Goal: Submit feedback/report problem: Submit feedback/report problem

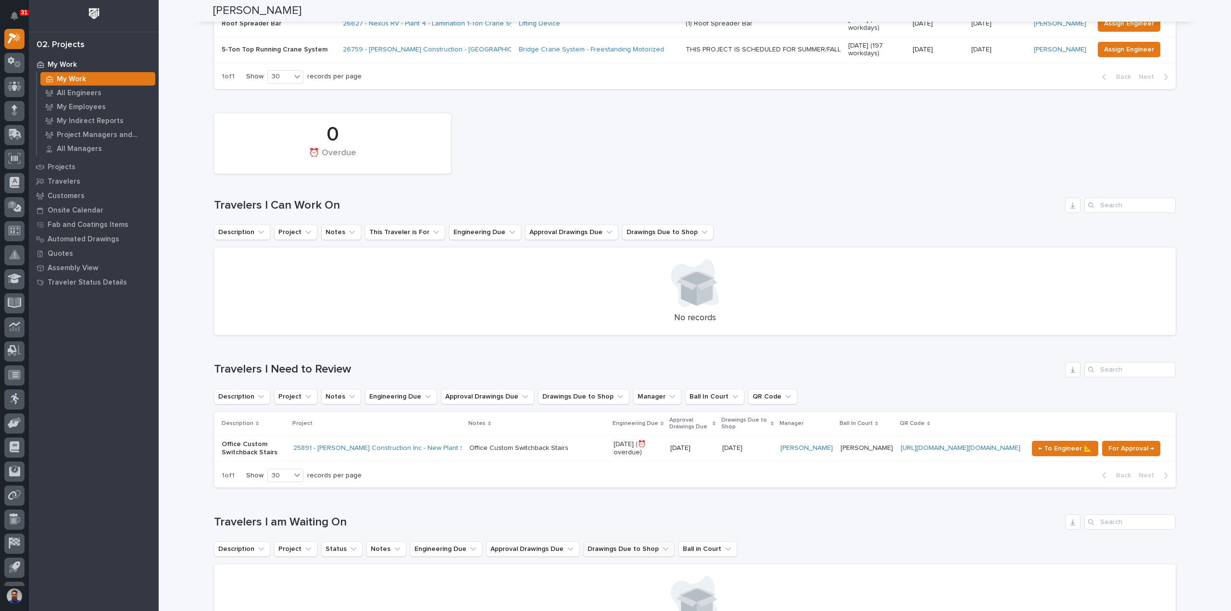
scroll to position [320, 0]
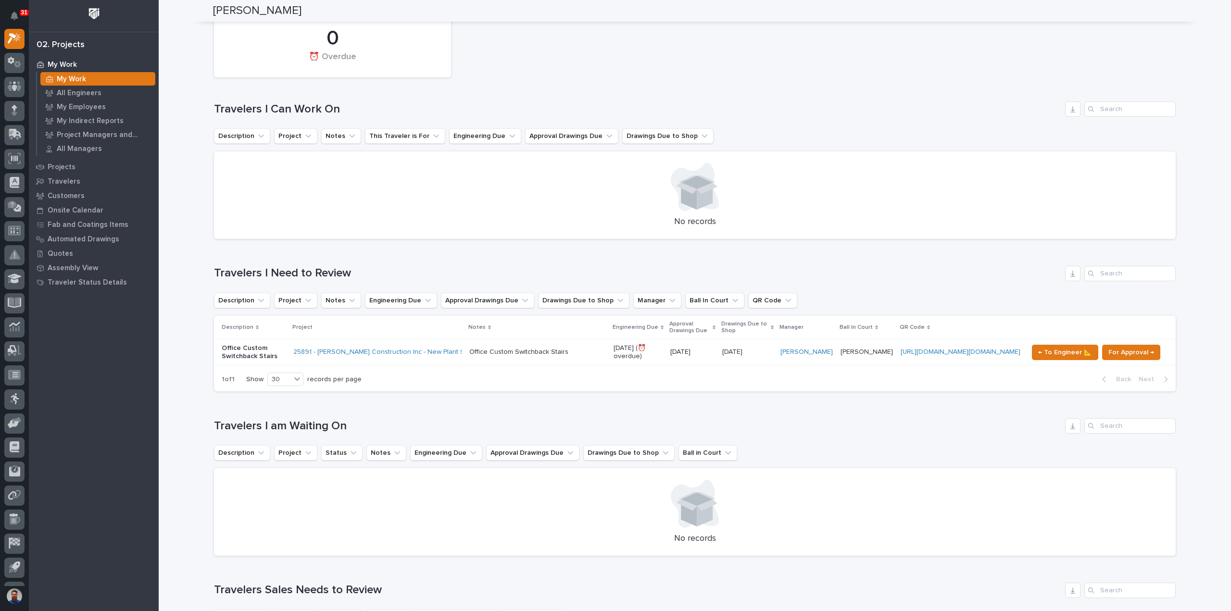
click at [680, 348] on p "09/05/2025" at bounding box center [693, 352] width 44 height 8
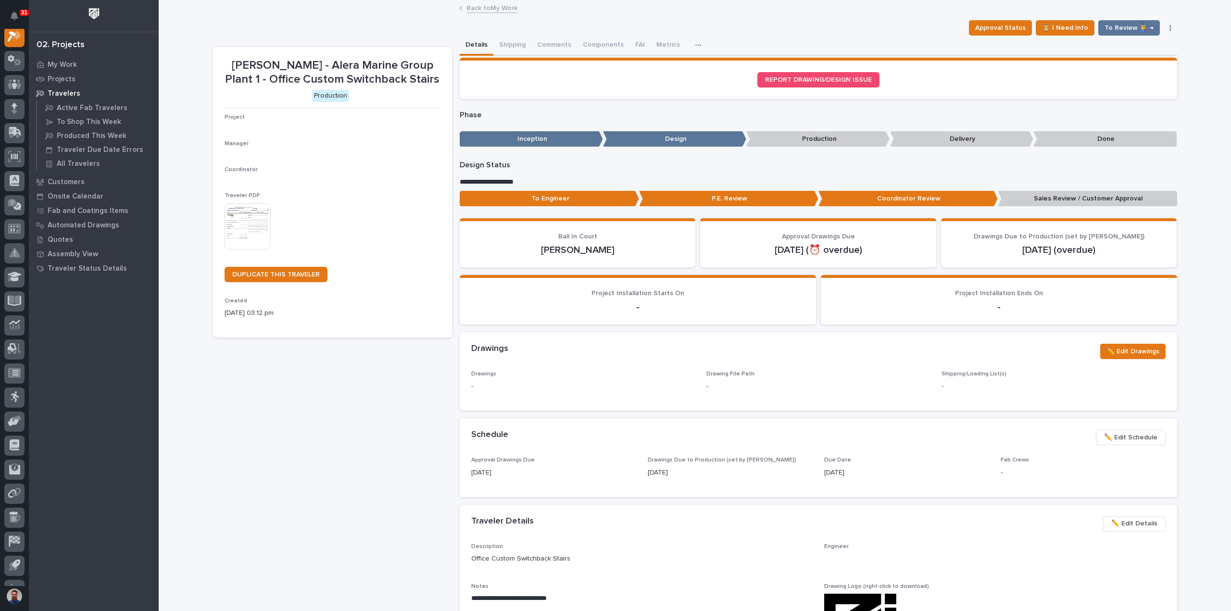
scroll to position [24, 0]
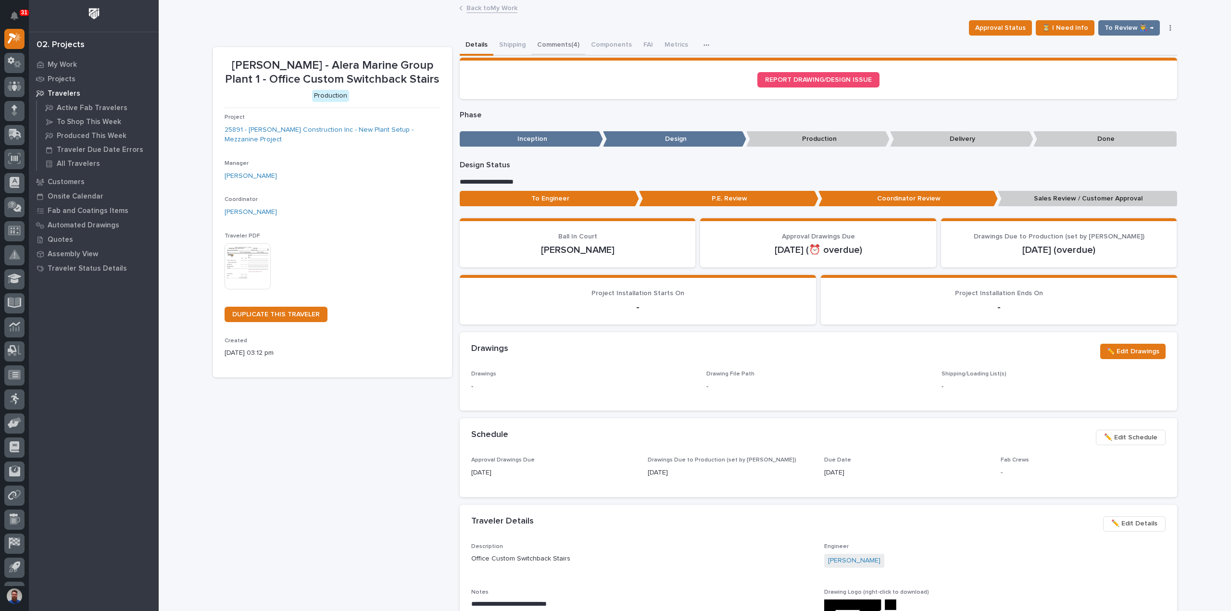
click at [553, 47] on button "Comments (4)" at bounding box center [559, 46] width 54 height 20
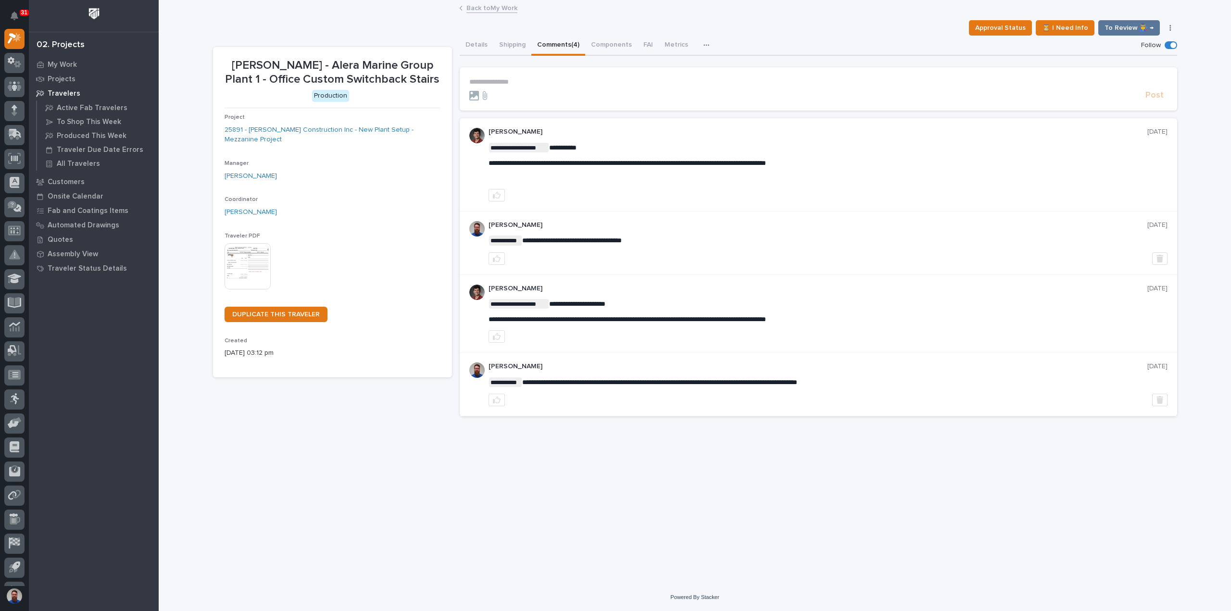
click at [592, 158] on div "**********" at bounding box center [828, 162] width 679 height 39
click at [547, 90] on div "Post" at bounding box center [818, 95] width 698 height 11
click at [547, 84] on p "**********" at bounding box center [818, 82] width 698 height 8
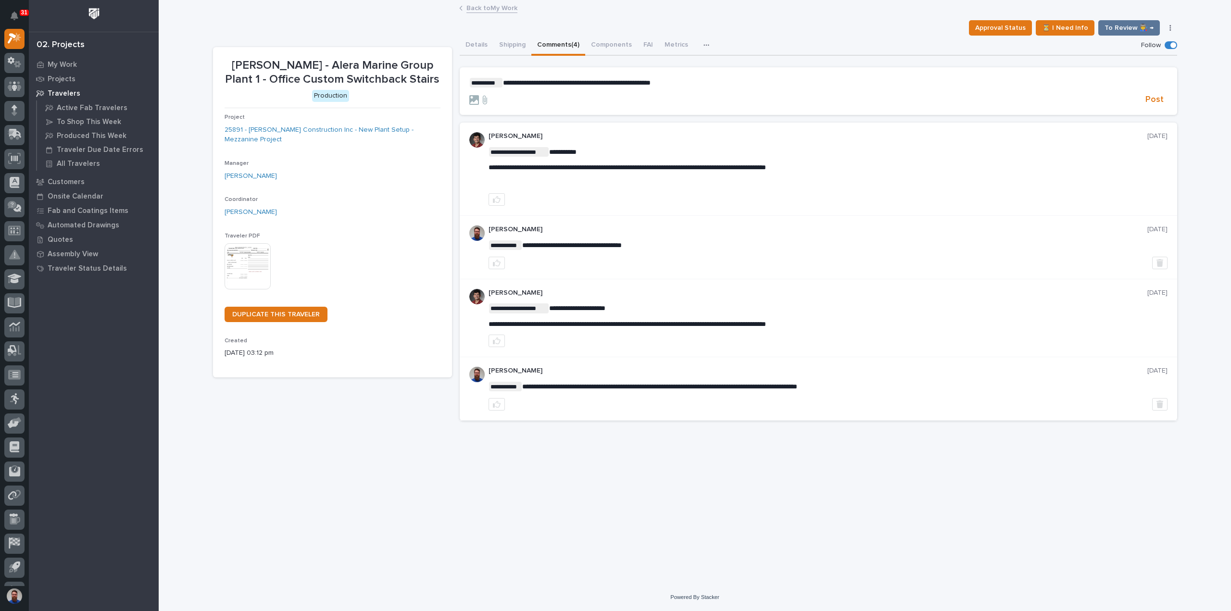
click at [581, 81] on span "**********" at bounding box center [577, 82] width 148 height 7
click at [577, 83] on span "**********" at bounding box center [577, 82] width 148 height 7
click at [585, 80] on span "**********" at bounding box center [577, 82] width 148 height 7
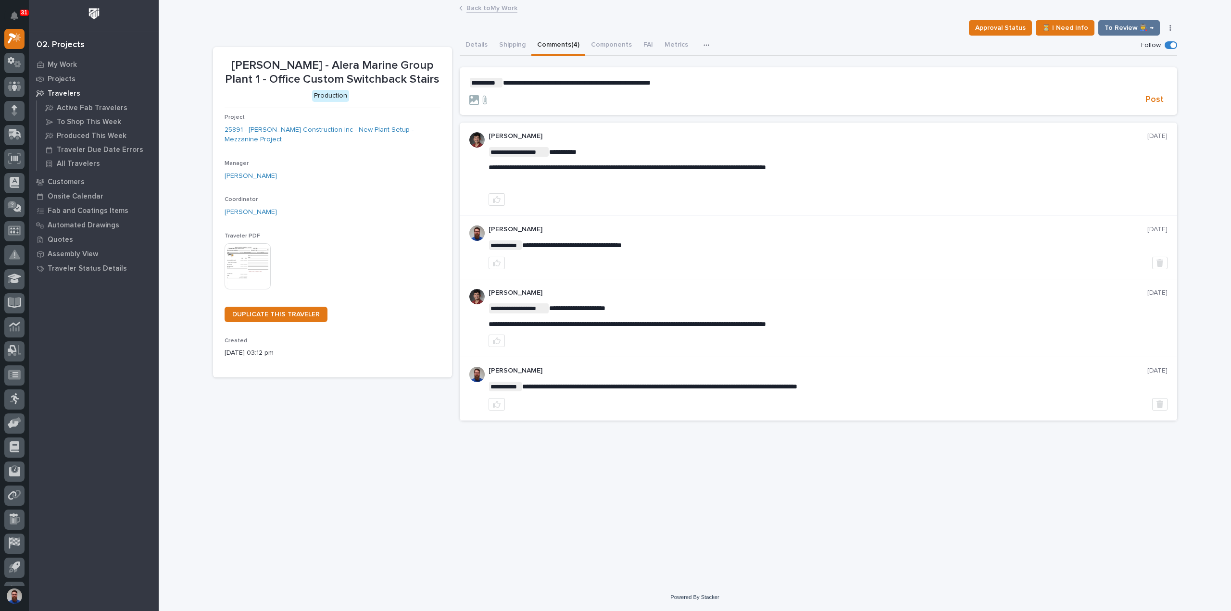
click at [570, 83] on span "**********" at bounding box center [577, 82] width 148 height 7
click at [573, 83] on span "**********" at bounding box center [577, 82] width 148 height 7
click at [694, 80] on p "**********" at bounding box center [818, 83] width 698 height 10
click at [1154, 94] on span "Post" at bounding box center [1155, 99] width 18 height 11
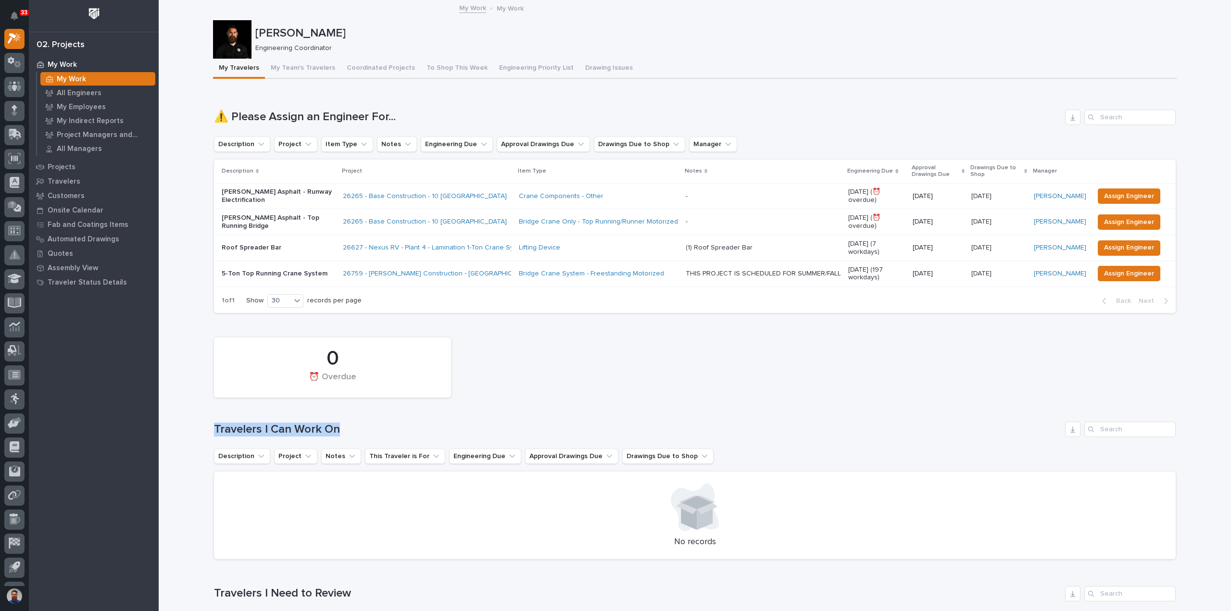
drag, startPoint x: 227, startPoint y: 414, endPoint x: 371, endPoint y: 418, distance: 144.3
click at [371, 423] on h1 "Travelers I Can Work On" at bounding box center [638, 430] width 848 height 14
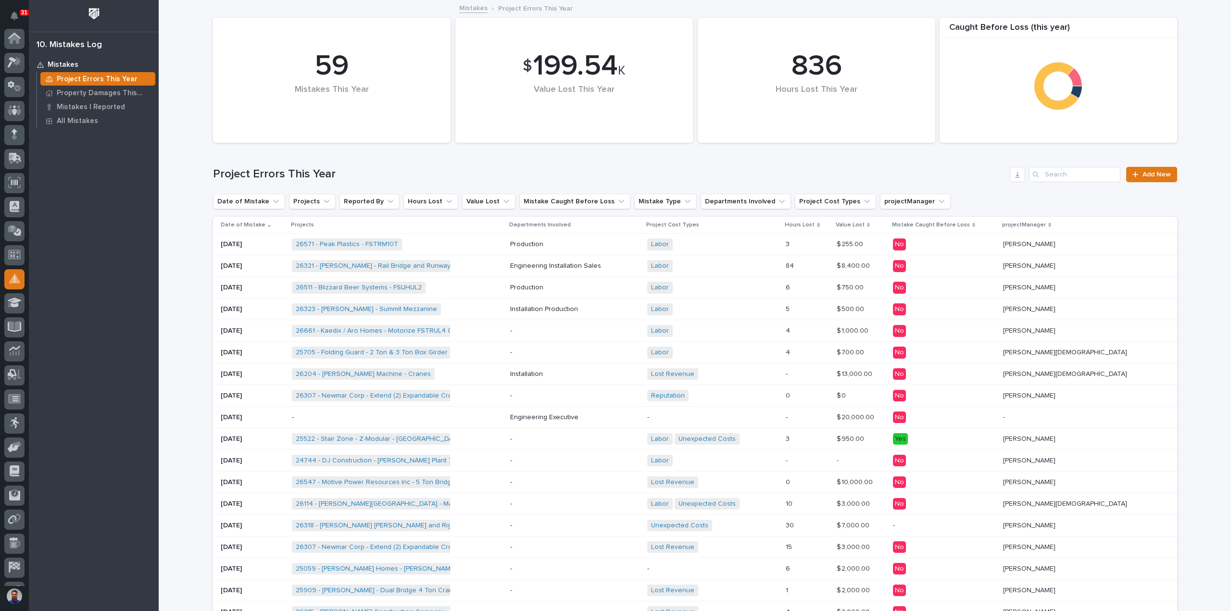
scroll to position [67, 0]
click at [865, 245] on p "$ 255.00" at bounding box center [851, 244] width 28 height 10
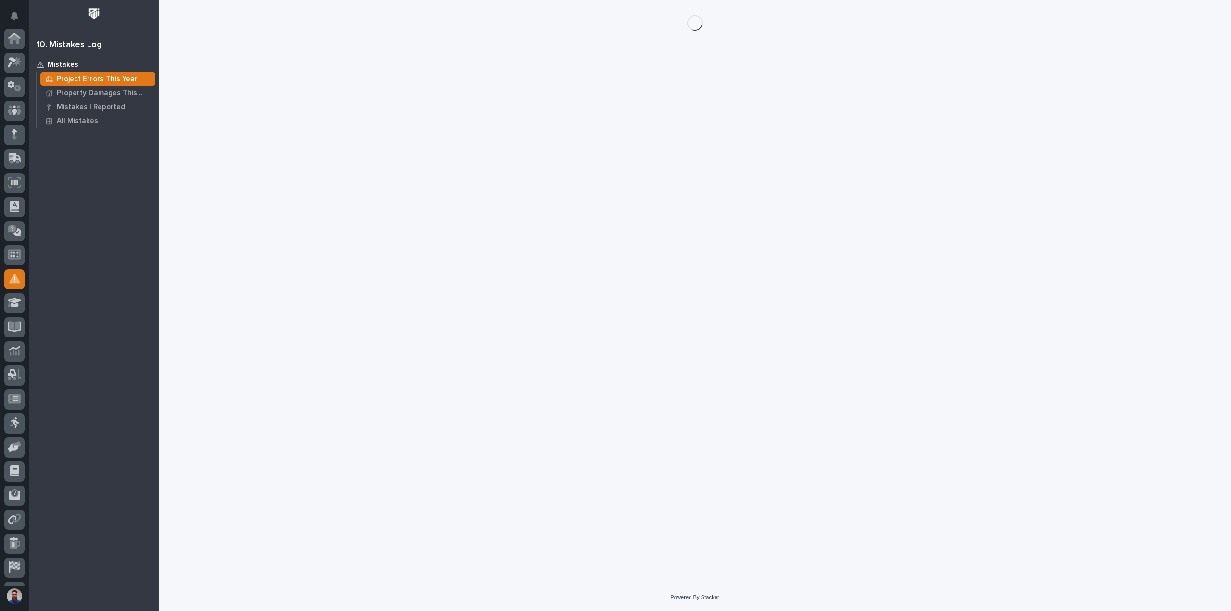
scroll to position [67, 0]
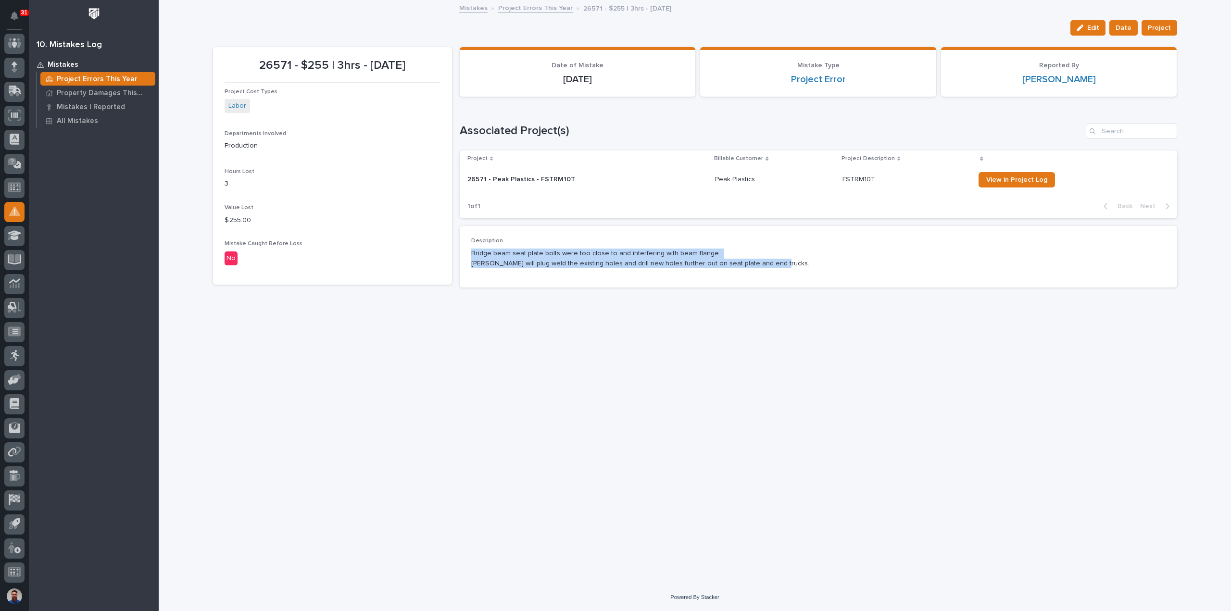
drag, startPoint x: 784, startPoint y: 266, endPoint x: 573, endPoint y: 239, distance: 213.0
click at [573, 239] on div "Description Bridge beam seat plate bolts were too close to and interfering with…" at bounding box center [818, 257] width 695 height 38
click at [573, 239] on p "Description" at bounding box center [818, 241] width 695 height 7
drag, startPoint x: 542, startPoint y: 257, endPoint x: 586, endPoint y: 262, distance: 44.5
click at [586, 262] on div "Bridge beam seat plate bolts were too close to and interfering with beam flange…" at bounding box center [818, 258] width 695 height 22
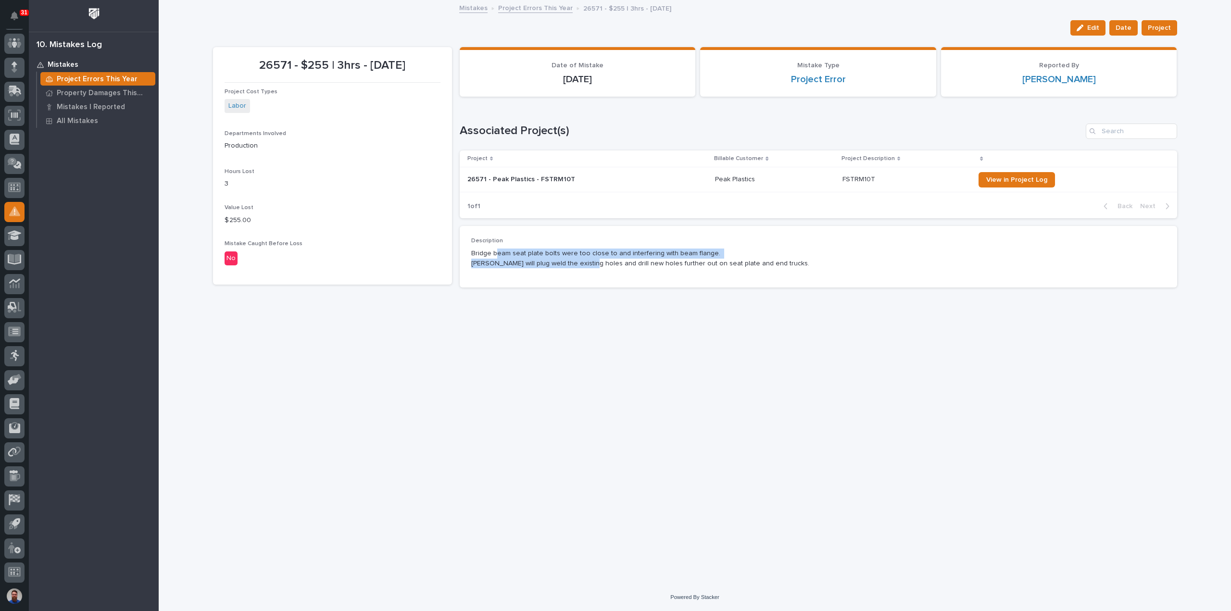
click at [586, 262] on p "Bridge beam seat plate bolts were too close to and interfering with beam flange…" at bounding box center [818, 259] width 695 height 20
drag, startPoint x: 762, startPoint y: 265, endPoint x: 690, endPoint y: 257, distance: 73.1
click at [690, 257] on p "Bridge beam seat plate bolts were too close to and interfering with beam flange…" at bounding box center [818, 259] width 695 height 20
drag, startPoint x: 788, startPoint y: 77, endPoint x: 884, endPoint y: 82, distance: 95.4
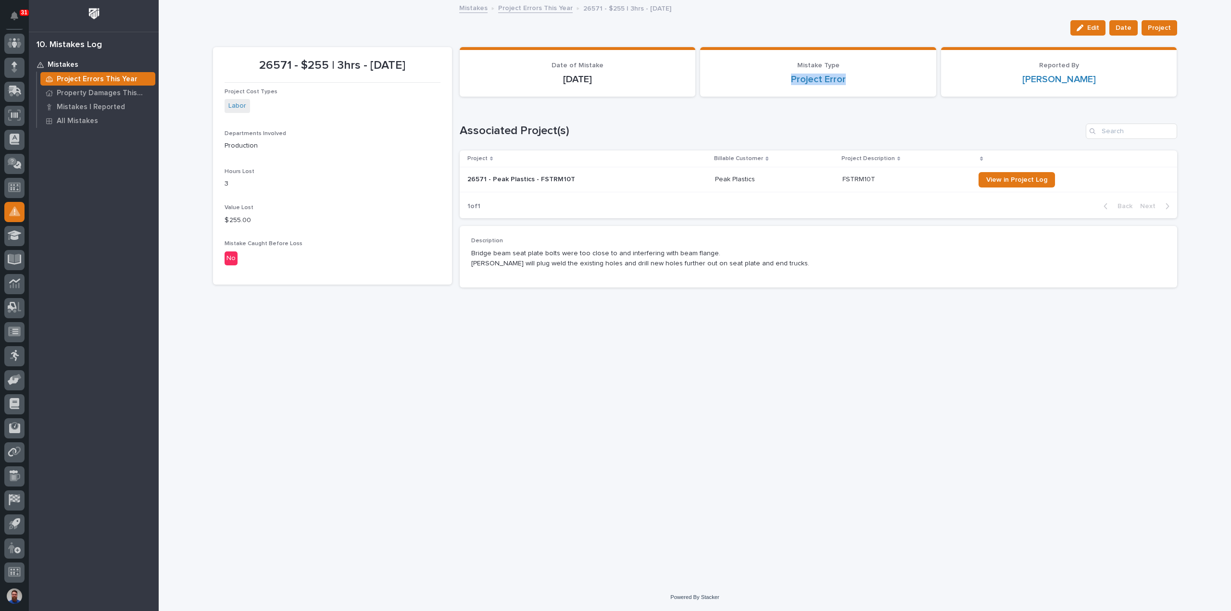
click at [883, 82] on div "Project Error" at bounding box center [818, 80] width 213 height 12
click at [884, 82] on div "Project Error" at bounding box center [818, 80] width 213 height 12
click at [1097, 27] on span "Edit" at bounding box center [1094, 28] width 12 height 9
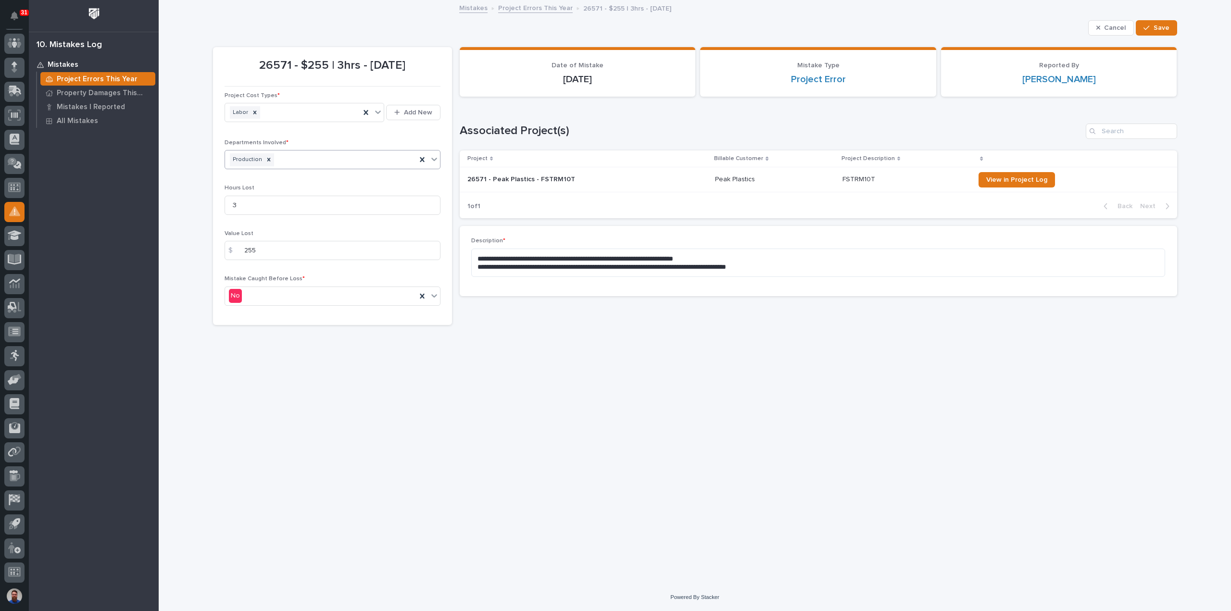
click at [360, 161] on div "Production" at bounding box center [320, 160] width 191 height 17
click at [268, 211] on div "Engineering" at bounding box center [332, 211] width 215 height 17
click at [1158, 24] on span "Save" at bounding box center [1162, 28] width 16 height 9
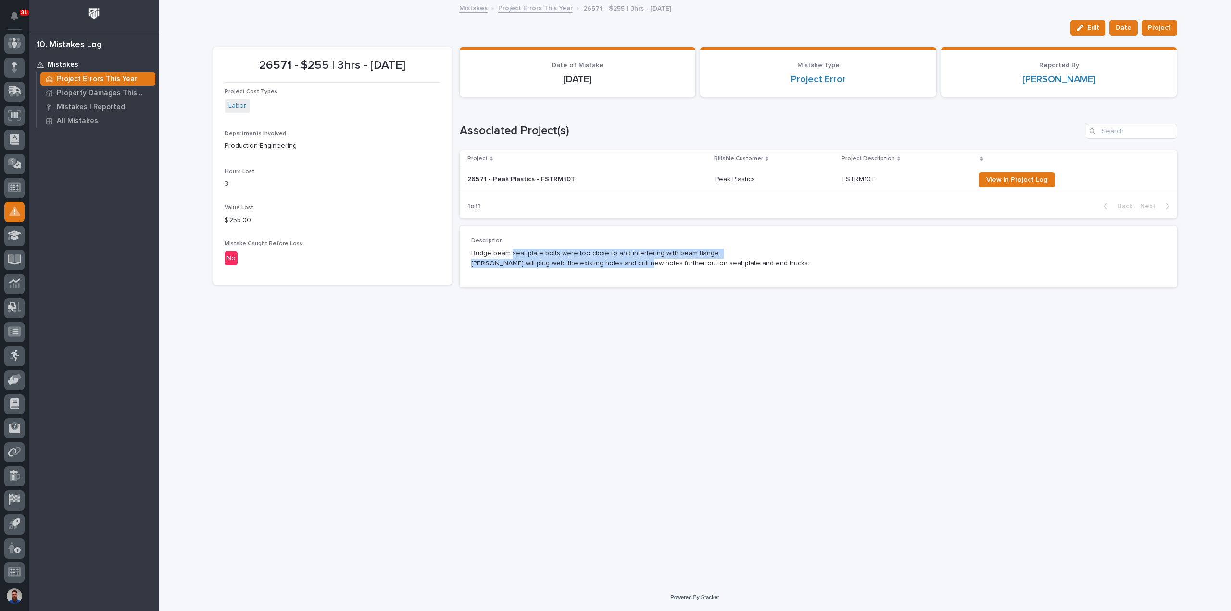
drag, startPoint x: 512, startPoint y: 254, endPoint x: 640, endPoint y: 266, distance: 128.5
click at [640, 266] on p "Bridge beam seat plate bolts were too close to and interfering with beam flange…" at bounding box center [818, 259] width 695 height 20
drag, startPoint x: 792, startPoint y: 263, endPoint x: 614, endPoint y: 256, distance: 178.1
click at [614, 256] on p "Bridge beam seat plate bolts were too close to and interfering with beam flange…" at bounding box center [818, 259] width 695 height 20
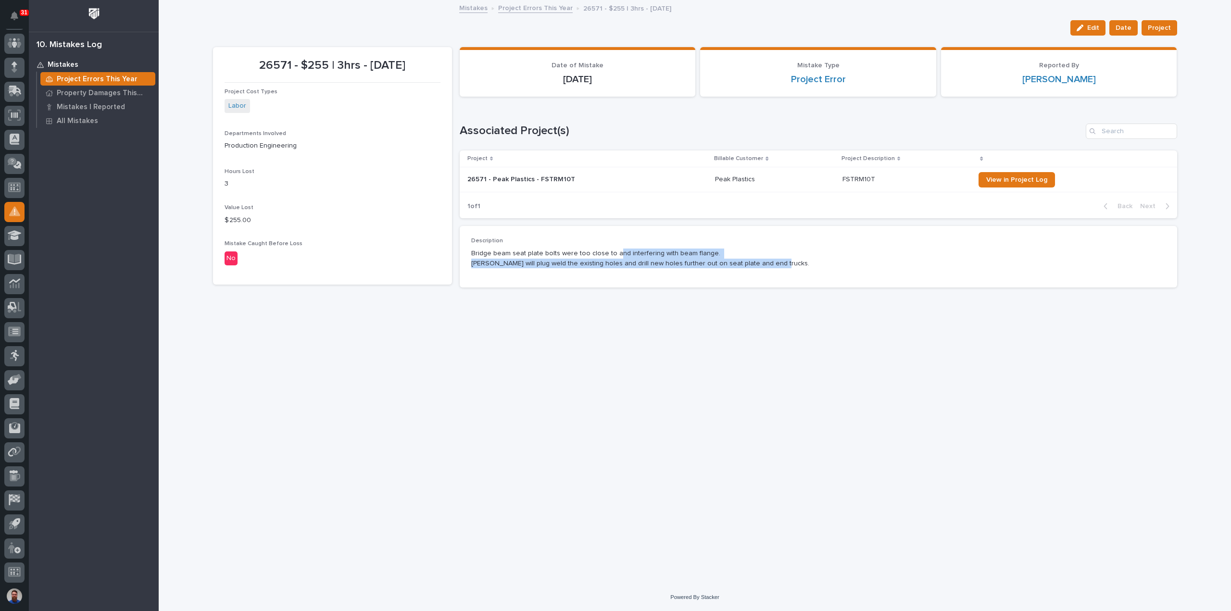
click at [614, 256] on p "Bridge beam seat plate bolts were too close to and interfering with beam flange…" at bounding box center [818, 259] width 695 height 20
click at [109, 76] on p "Project Errors This Year" at bounding box center [97, 79] width 81 height 9
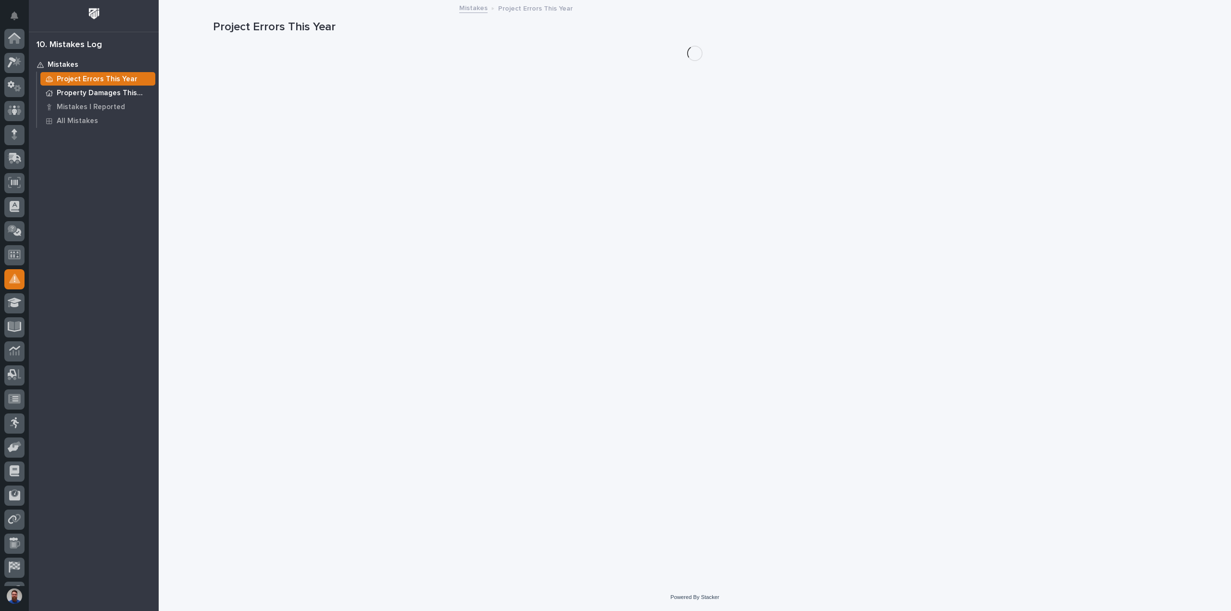
scroll to position [67, 0]
click at [117, 94] on p "Property Damages This Year" at bounding box center [104, 93] width 95 height 9
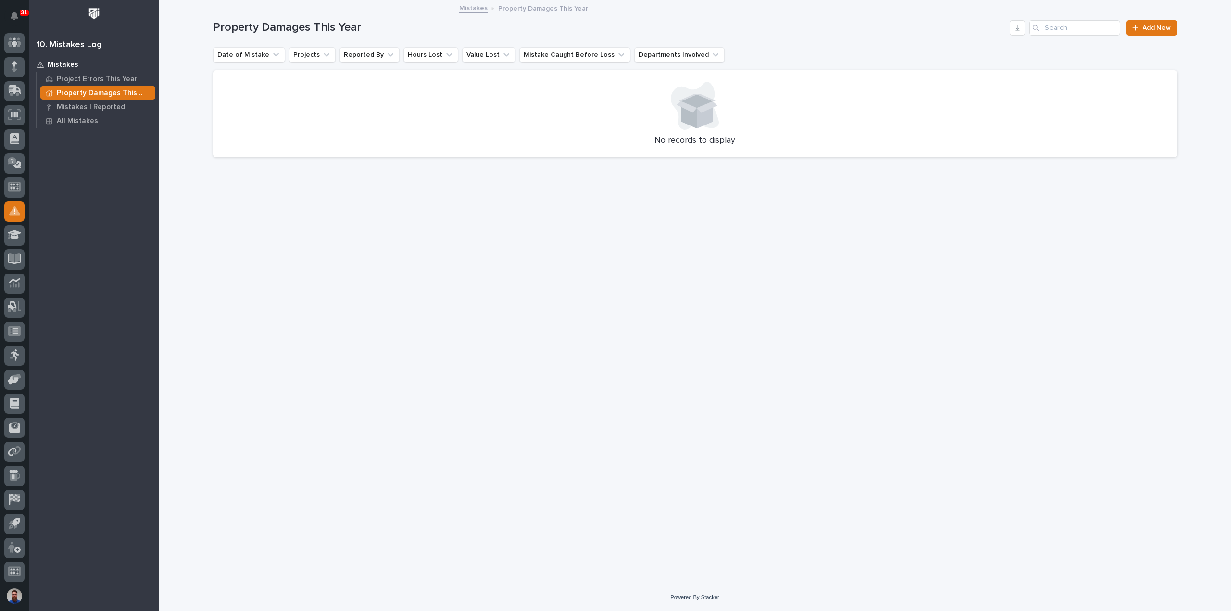
scroll to position [67, 0]
click at [98, 105] on p "Mistakes I Reported" at bounding box center [91, 107] width 68 height 9
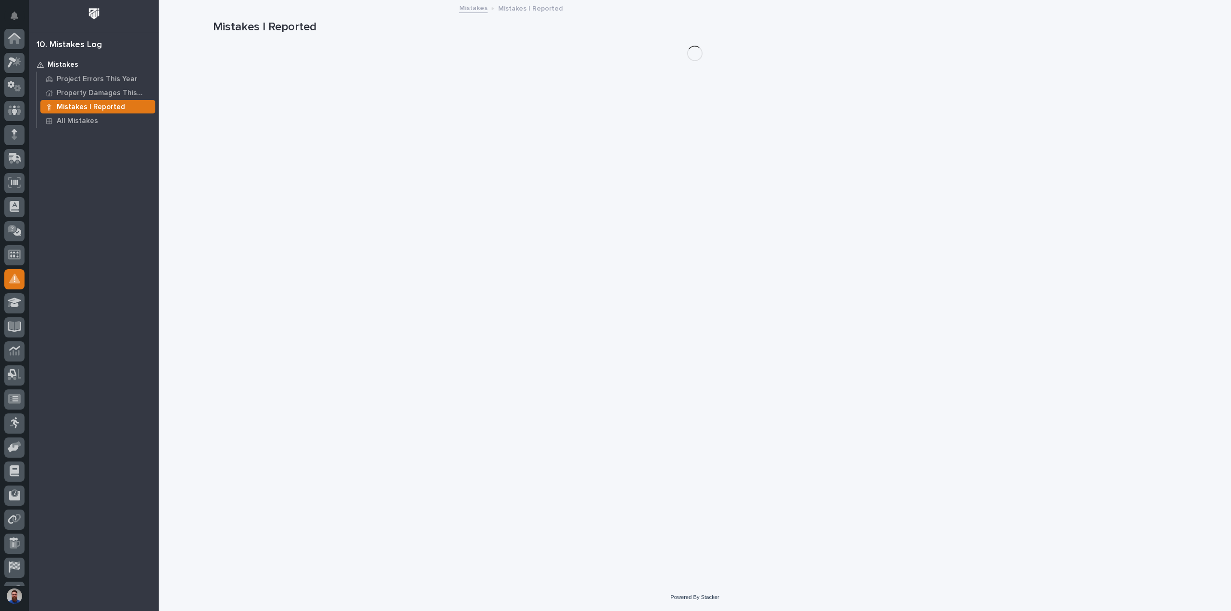
scroll to position [67, 0]
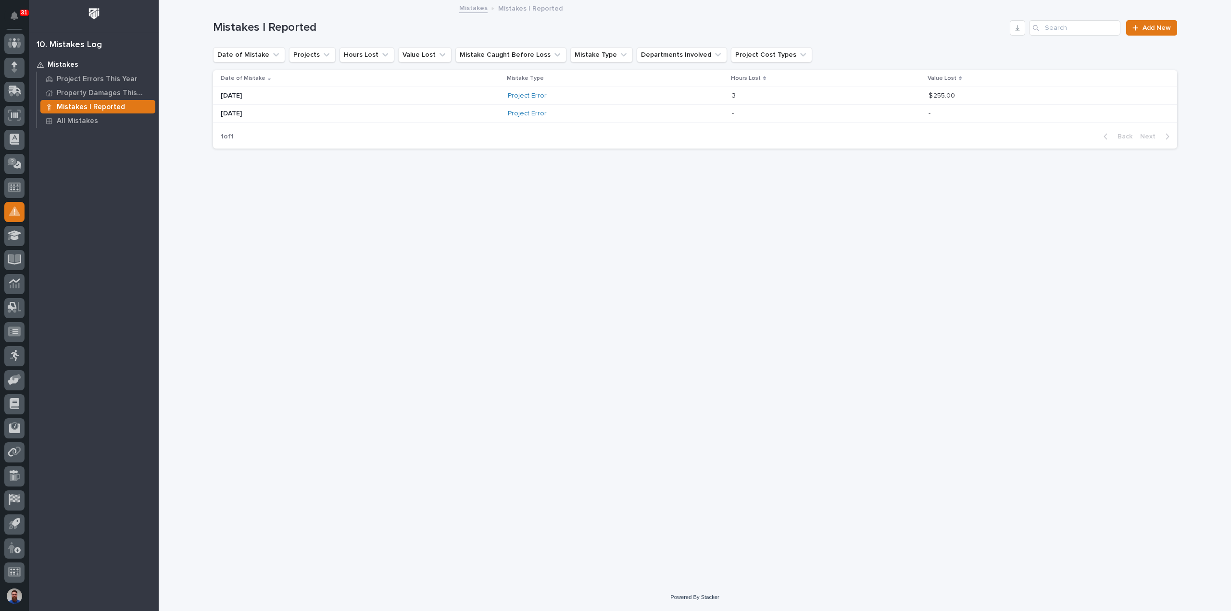
click at [366, 114] on p "04/14/2025" at bounding box center [305, 114] width 168 height 8
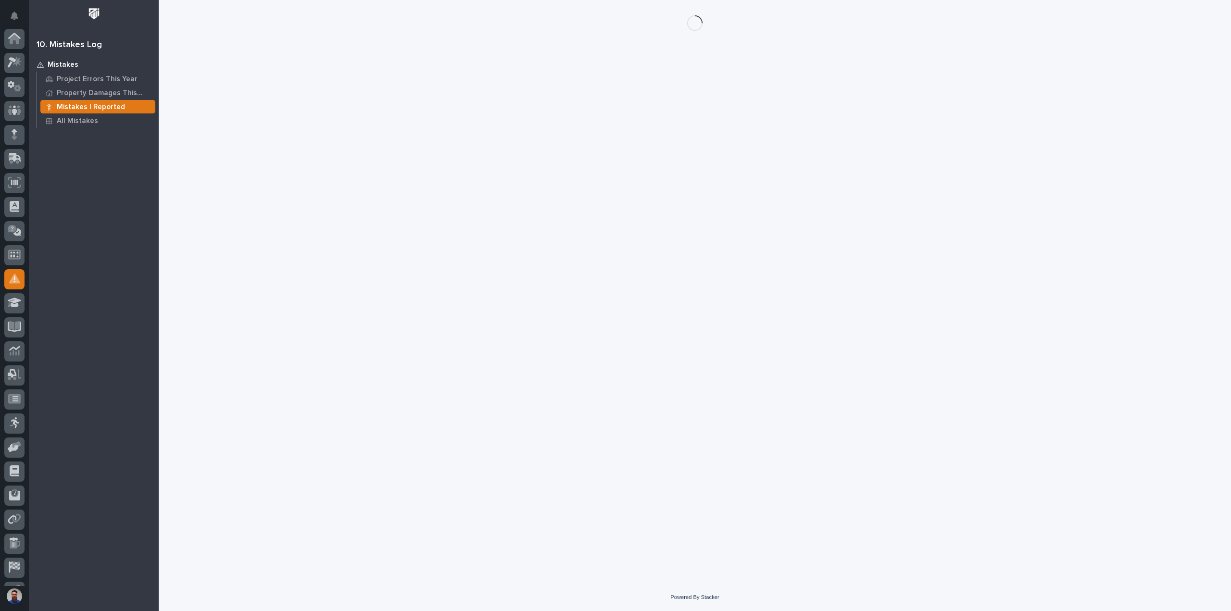
scroll to position [67, 0]
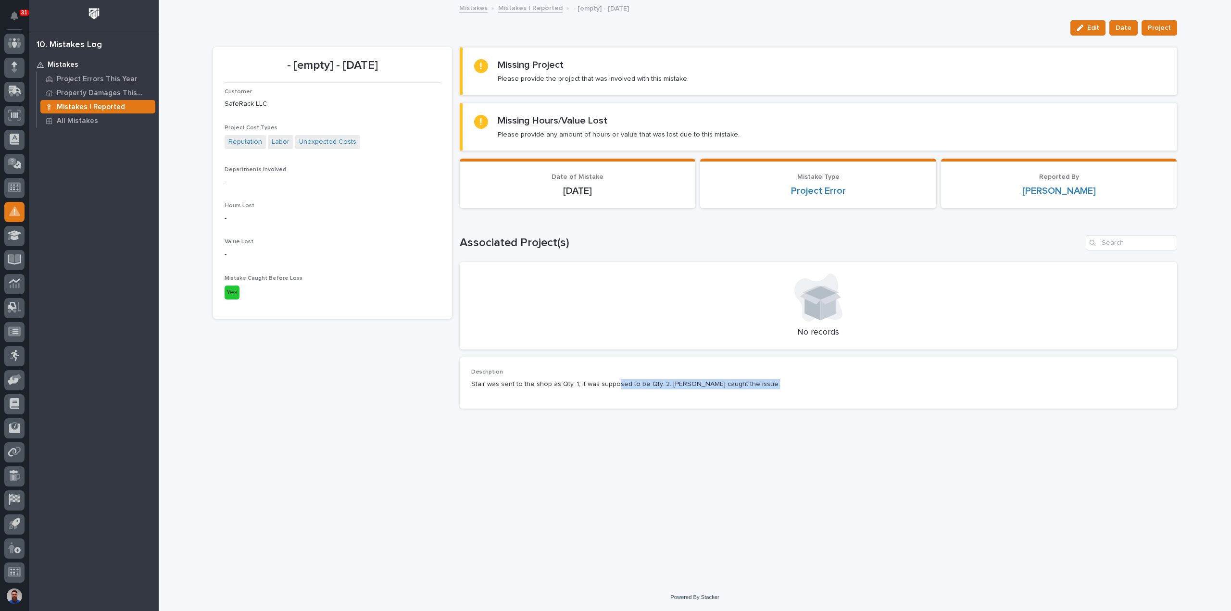
drag, startPoint x: 765, startPoint y: 387, endPoint x: 611, endPoint y: 397, distance: 153.7
click at [613, 397] on div "Description Stair was sent to the shop as Qty. 1; it was supposed to be Qty. 2.…" at bounding box center [819, 382] width 718 height 51
click at [611, 397] on div "Description Stair was sent to the shop as Qty. 1; it was supposed to be Qty. 2.…" at bounding box center [819, 382] width 718 height 51
drag, startPoint x: 630, startPoint y: 391, endPoint x: 798, endPoint y: 393, distance: 168.4
click at [798, 393] on div "Description Stair was sent to the shop as Qty. 1; it was supposed to be Qty. 2.…" at bounding box center [818, 383] width 695 height 28
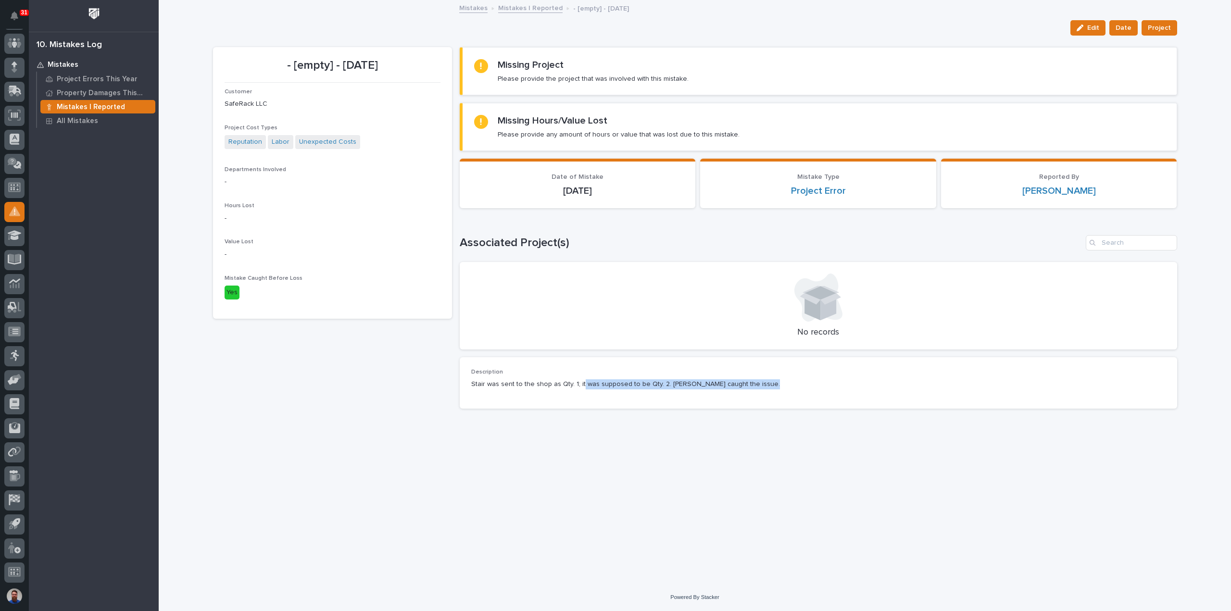
click at [798, 392] on div "Description Stair was sent to the shop as Qty. 1; it was supposed to be Qty. 2.…" at bounding box center [818, 383] width 695 height 28
click at [1091, 32] on button "Edit" at bounding box center [1088, 27] width 35 height 15
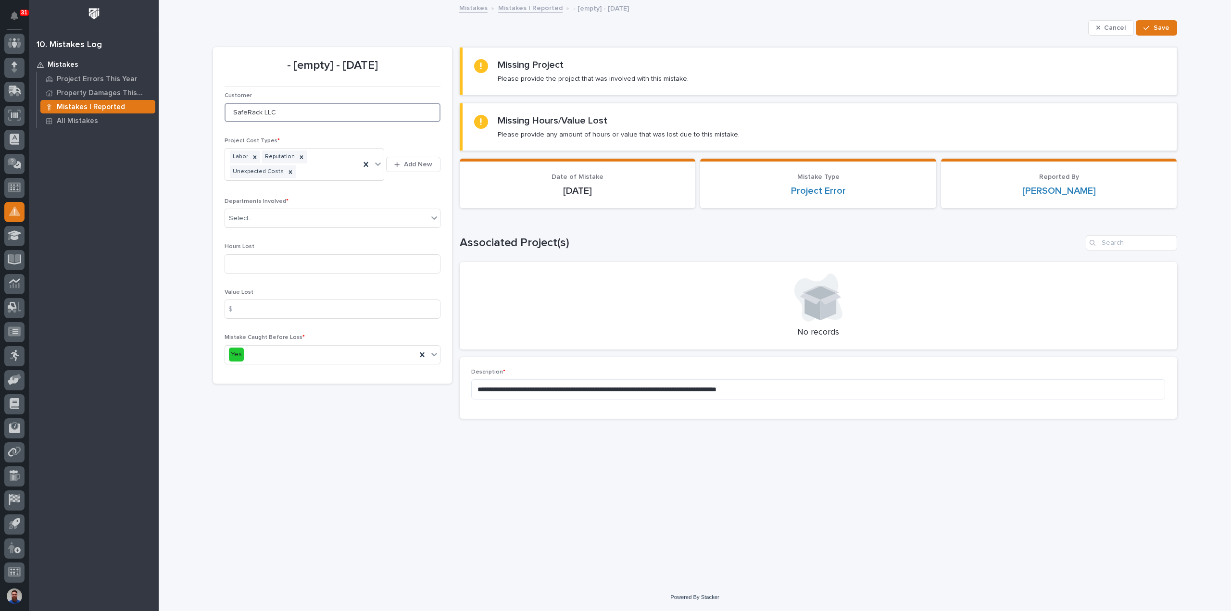
click at [302, 112] on input "SafeRack LLC" at bounding box center [333, 112] width 216 height 19
click at [683, 435] on div "**********" at bounding box center [695, 280] width 974 height 559
click at [302, 110] on input "SafeRack LLC" at bounding box center [333, 112] width 216 height 19
click at [361, 107] on input "SafeRack LLC" at bounding box center [333, 112] width 216 height 19
click at [410, 132] on div "Customer SafeRack LLC Project Cost Types * Labor Reputation Unexpected Costs Ad…" at bounding box center [333, 232] width 216 height 280
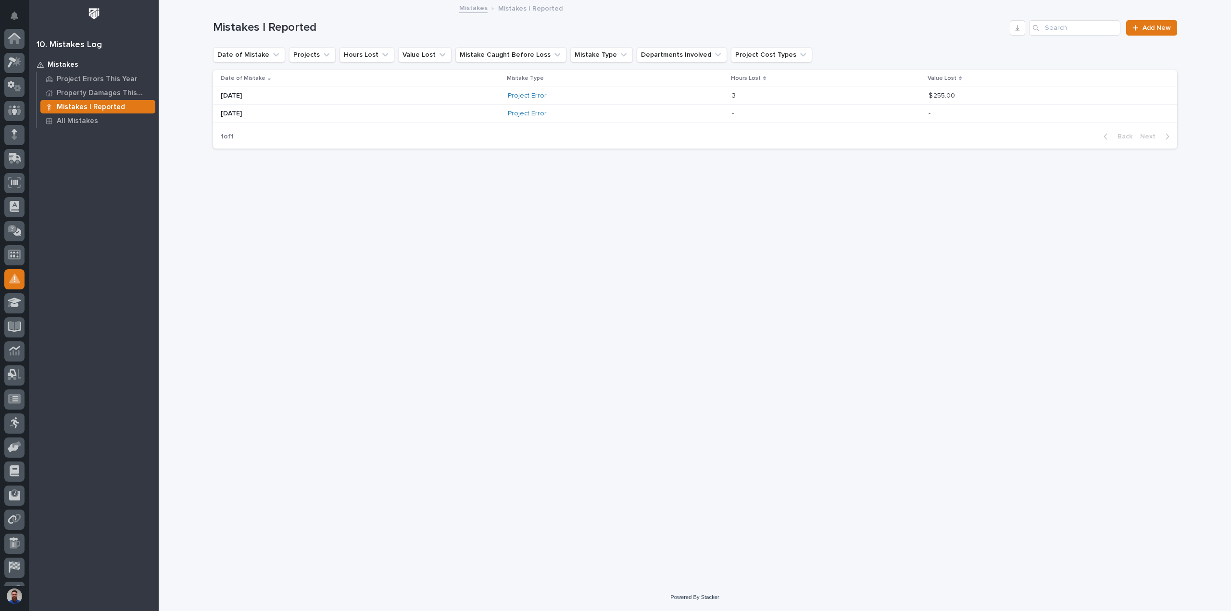
scroll to position [67, 0]
click at [87, 120] on p "All Mistakes" at bounding box center [77, 121] width 41 height 9
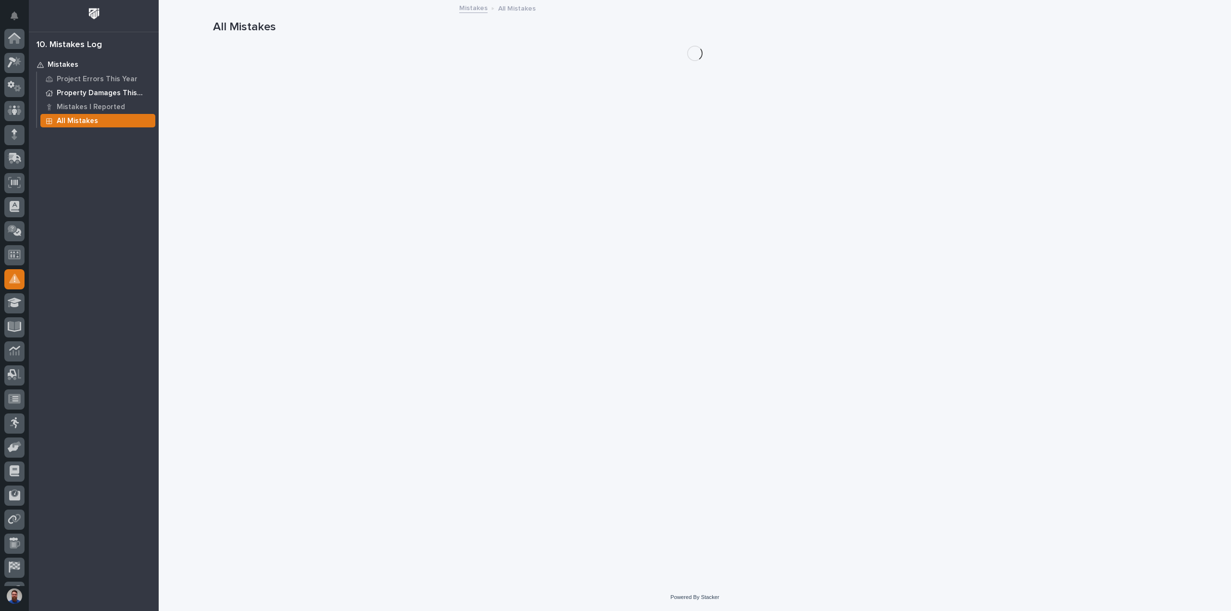
scroll to position [67, 0]
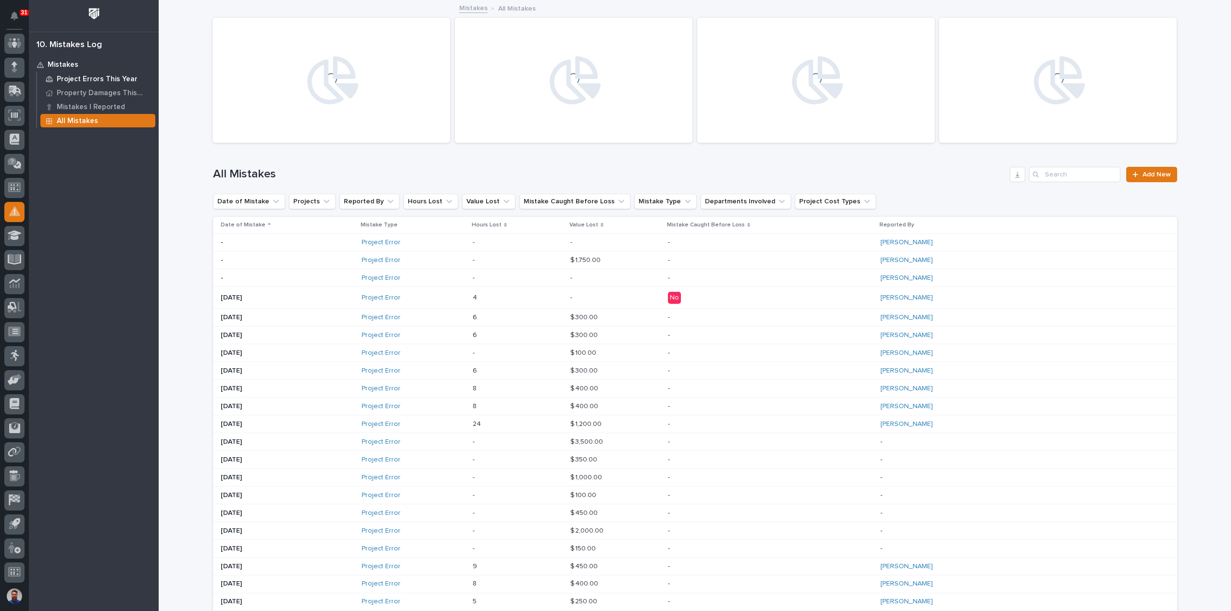
click at [83, 82] on p "Project Errors This Year" at bounding box center [97, 79] width 81 height 9
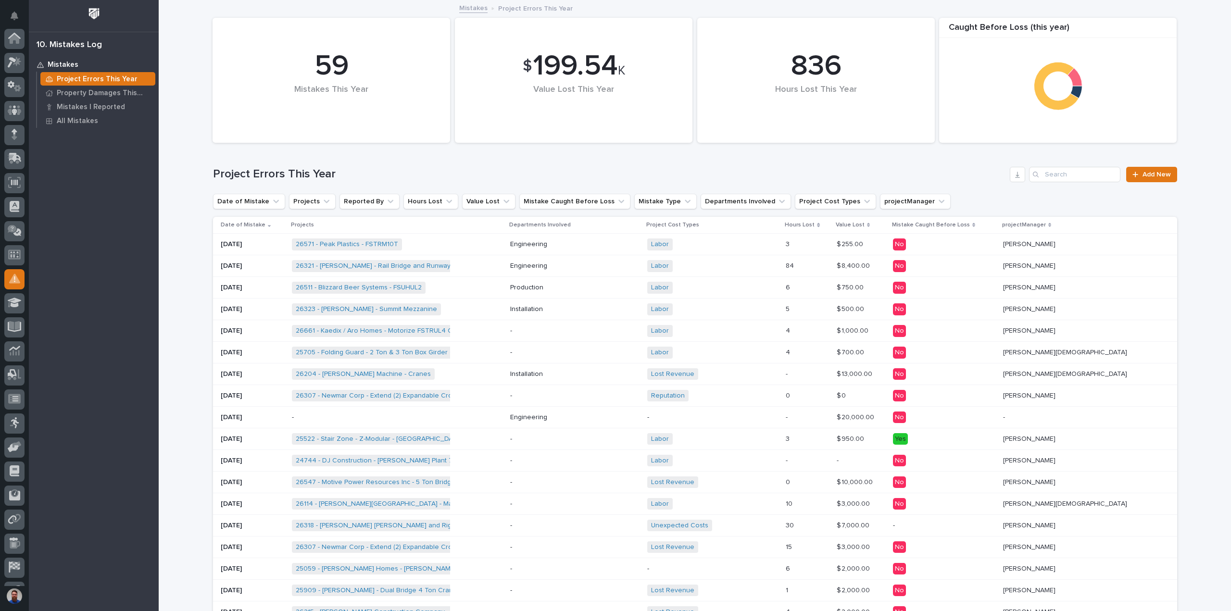
scroll to position [67, 0]
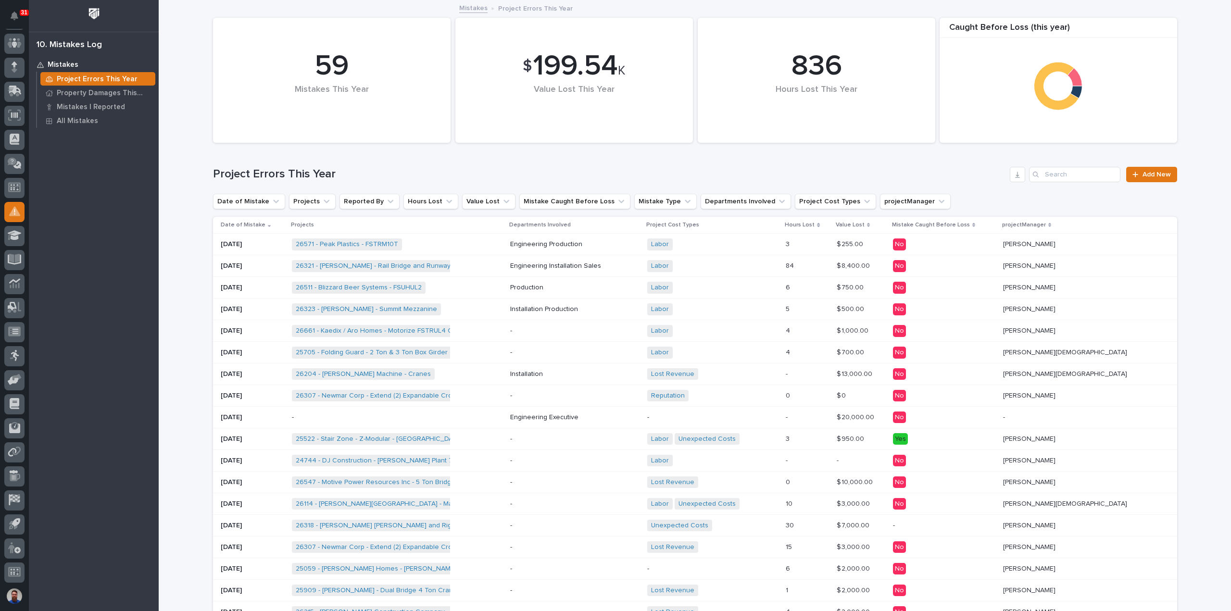
click at [779, 381] on div "Lost Revenue + 0" at bounding box center [712, 375] width 131 height 20
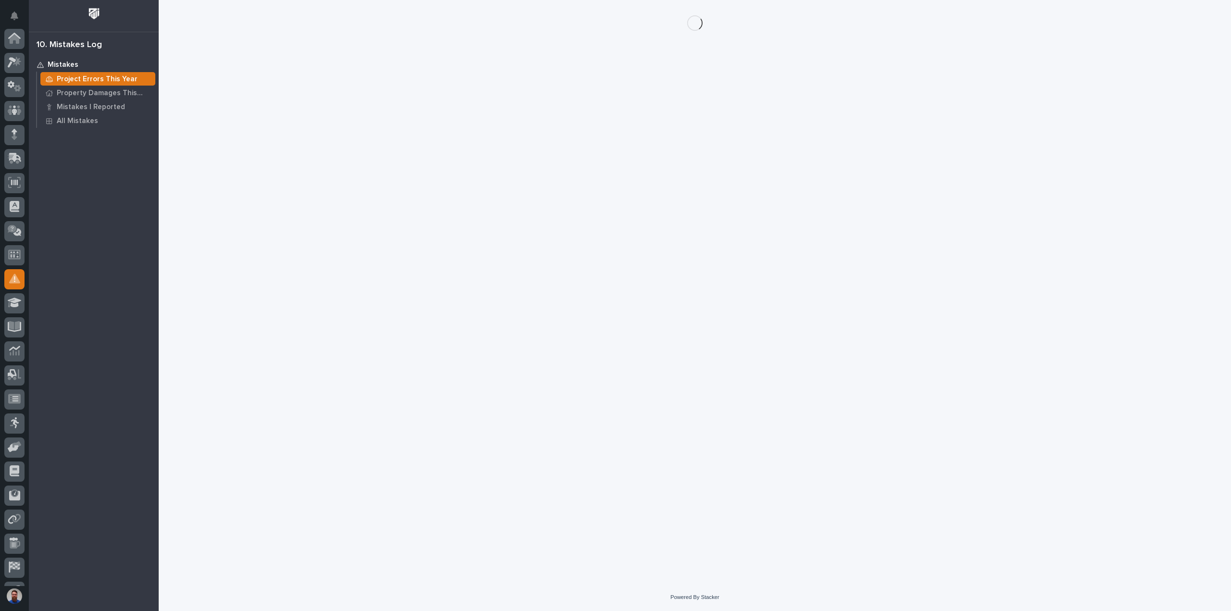
scroll to position [67, 0]
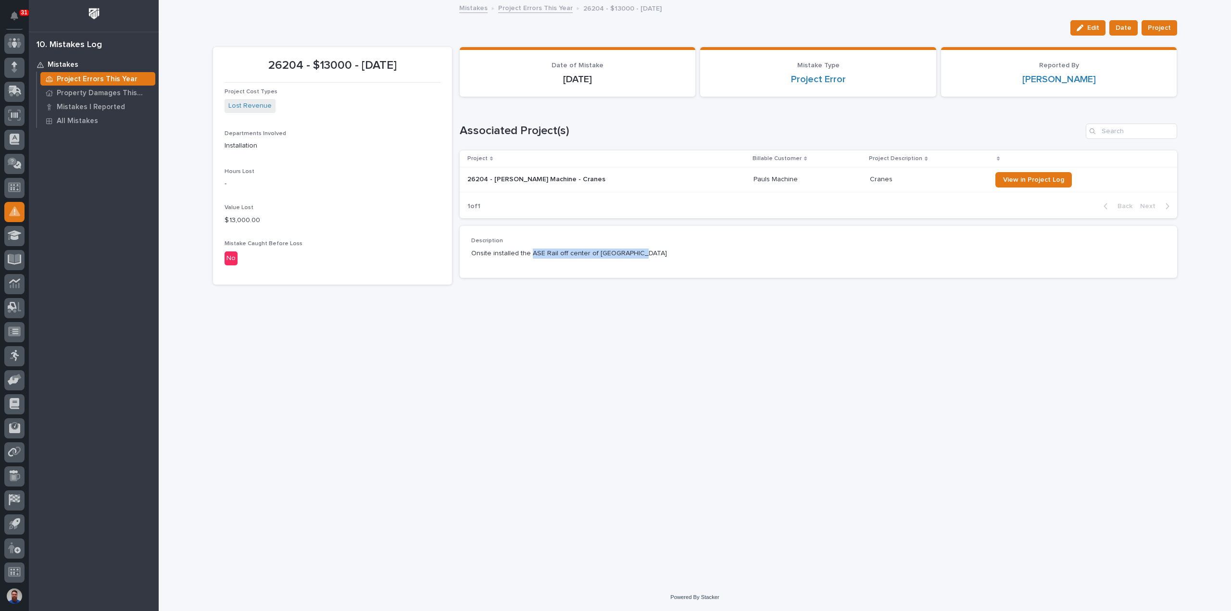
drag, startPoint x: 656, startPoint y: 256, endPoint x: 523, endPoint y: 253, distance: 132.8
click at [525, 253] on p "Onsite installed the ASE Rail off center of Runway Beam" at bounding box center [818, 254] width 695 height 10
click at [523, 253] on p "Onsite installed the ASE Rail off center of Runway Beam" at bounding box center [818, 254] width 695 height 10
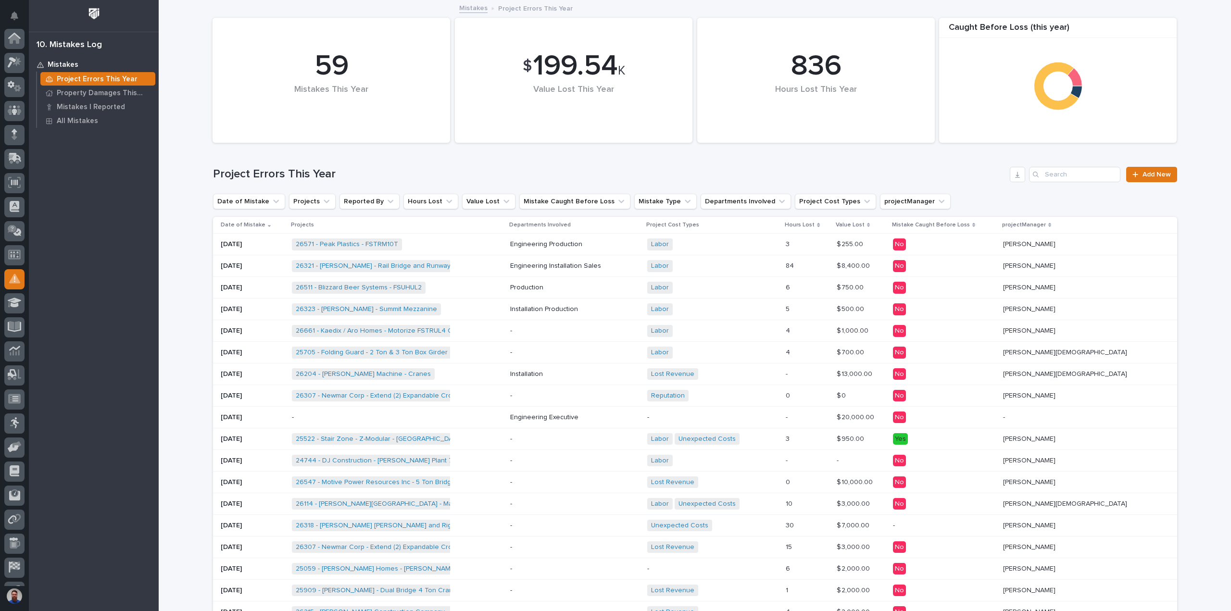
scroll to position [67, 0]
click at [725, 418] on p "-" at bounding box center [712, 418] width 131 height 8
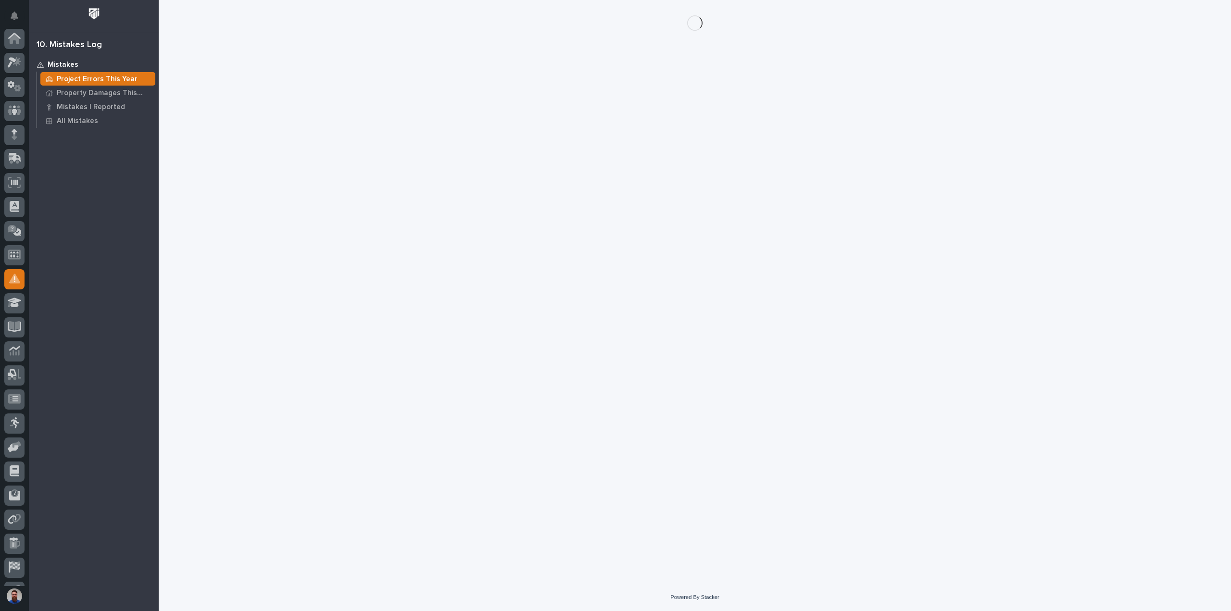
scroll to position [67, 0]
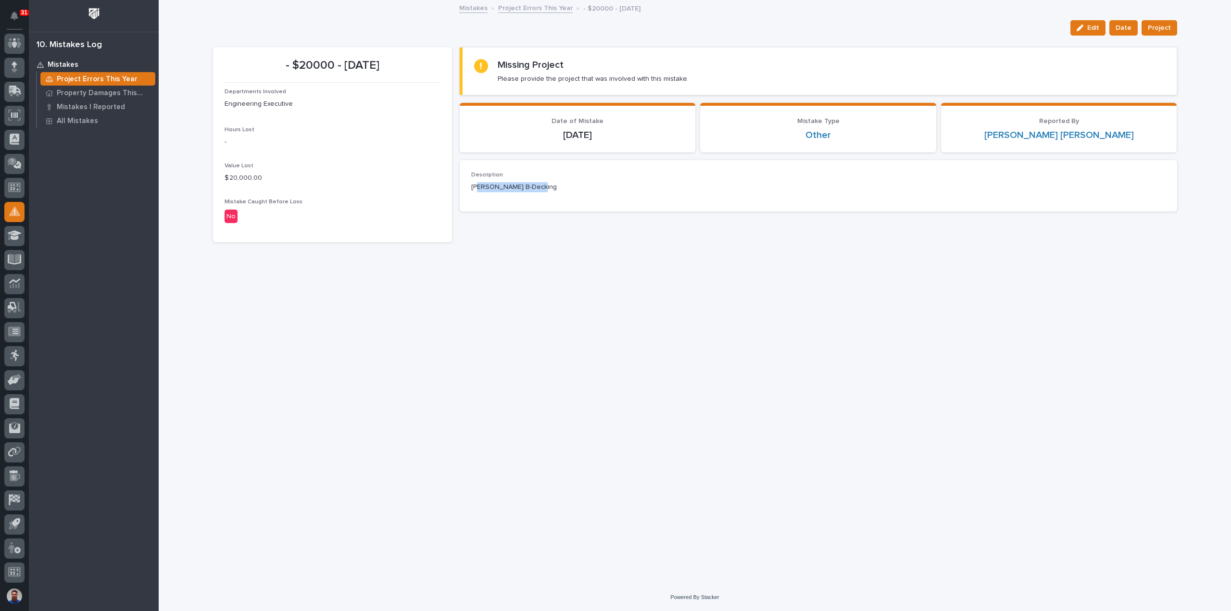
drag, startPoint x: 550, startPoint y: 190, endPoint x: 480, endPoint y: 185, distance: 70.4
click at [480, 185] on p "Ryan Field B-Decking" at bounding box center [818, 187] width 695 height 10
drag, startPoint x: 559, startPoint y: 187, endPoint x: 474, endPoint y: 186, distance: 85.1
click at [474, 186] on p "Ryan Field B-Decking" at bounding box center [818, 187] width 695 height 10
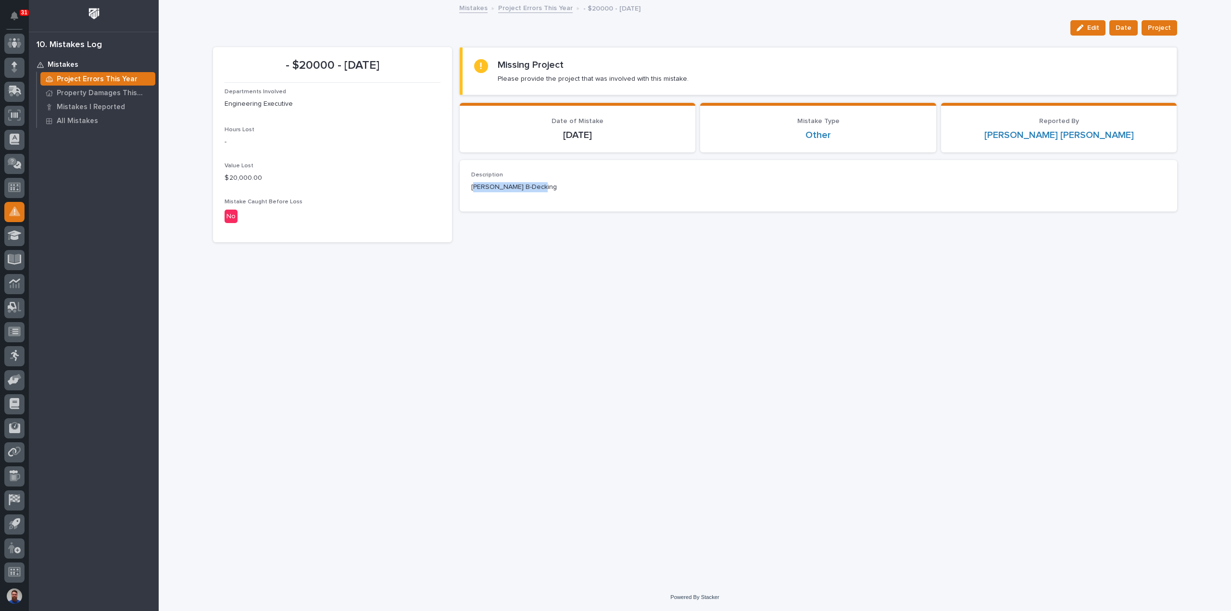
click at [474, 186] on p "Ryan Field B-Decking" at bounding box center [818, 187] width 695 height 10
drag, startPoint x: 469, startPoint y: 175, endPoint x: 548, endPoint y: 193, distance: 81.6
click at [548, 193] on div "Description Ryan Field B-Decking" at bounding box center [819, 185] width 718 height 51
click at [548, 193] on div "Description Ryan Field B-Decking" at bounding box center [818, 186] width 695 height 28
drag, startPoint x: 564, startPoint y: 187, endPoint x: 482, endPoint y: 179, distance: 82.6
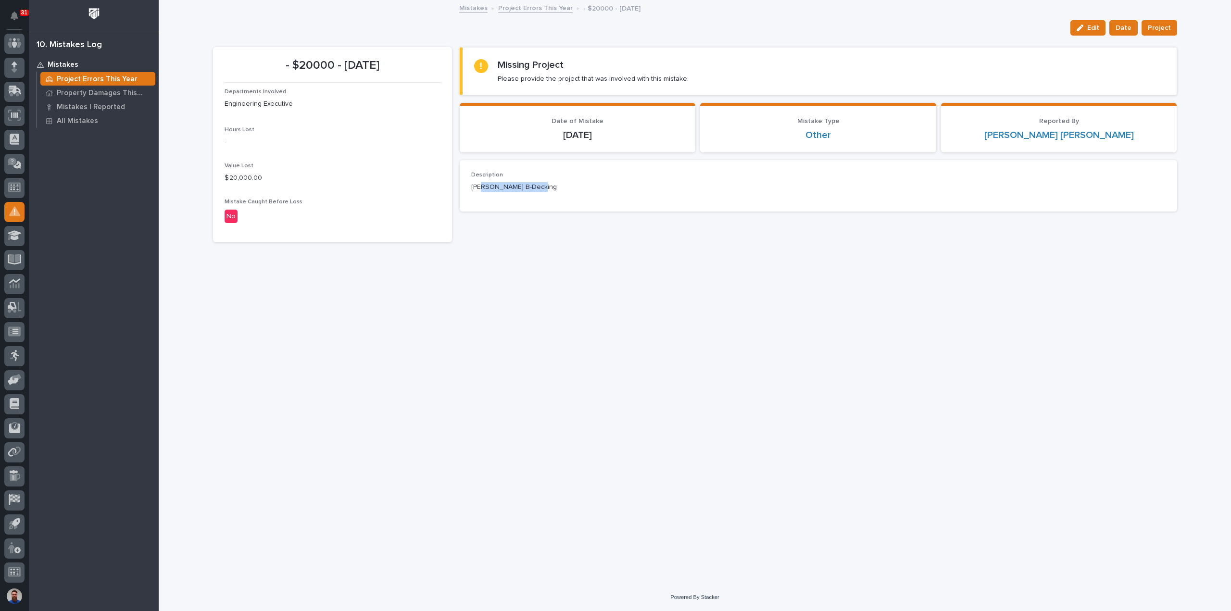
click at [482, 180] on div "Ryan Field B-Decking" at bounding box center [818, 186] width 695 height 12
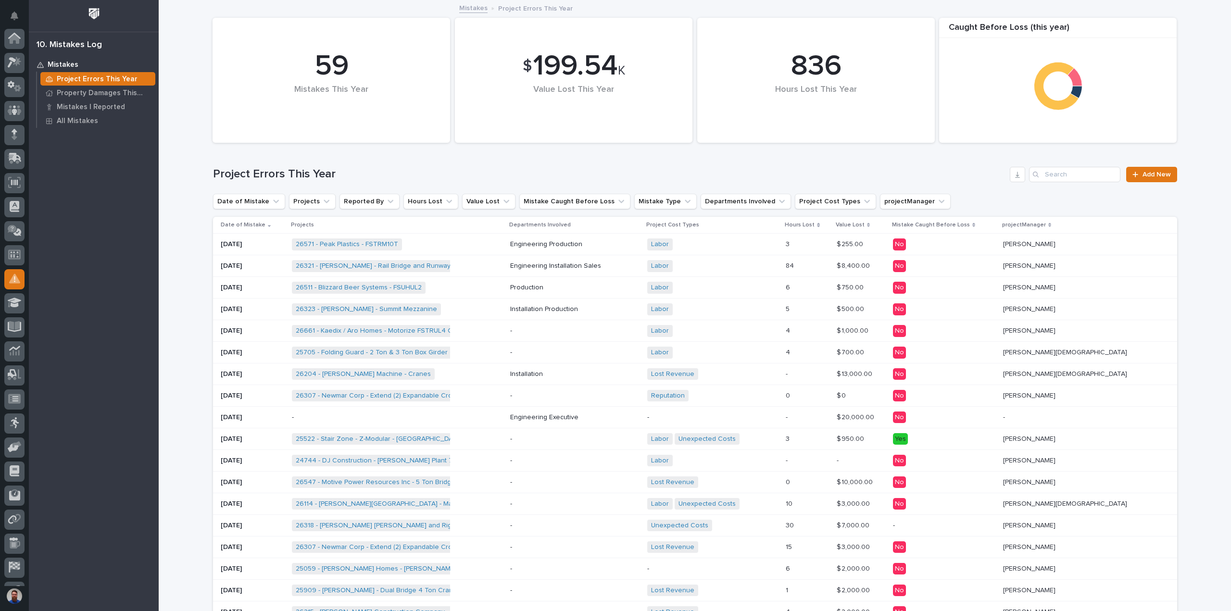
scroll to position [67, 0]
click at [767, 265] on div "Labor + 0" at bounding box center [712, 266] width 131 height 12
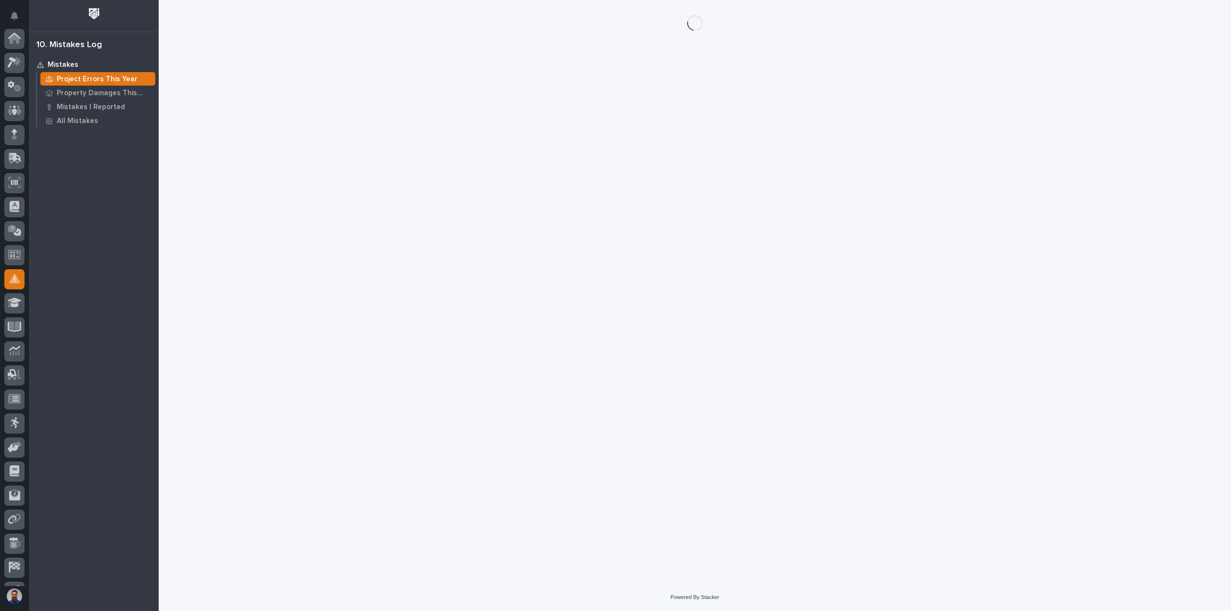
scroll to position [67, 0]
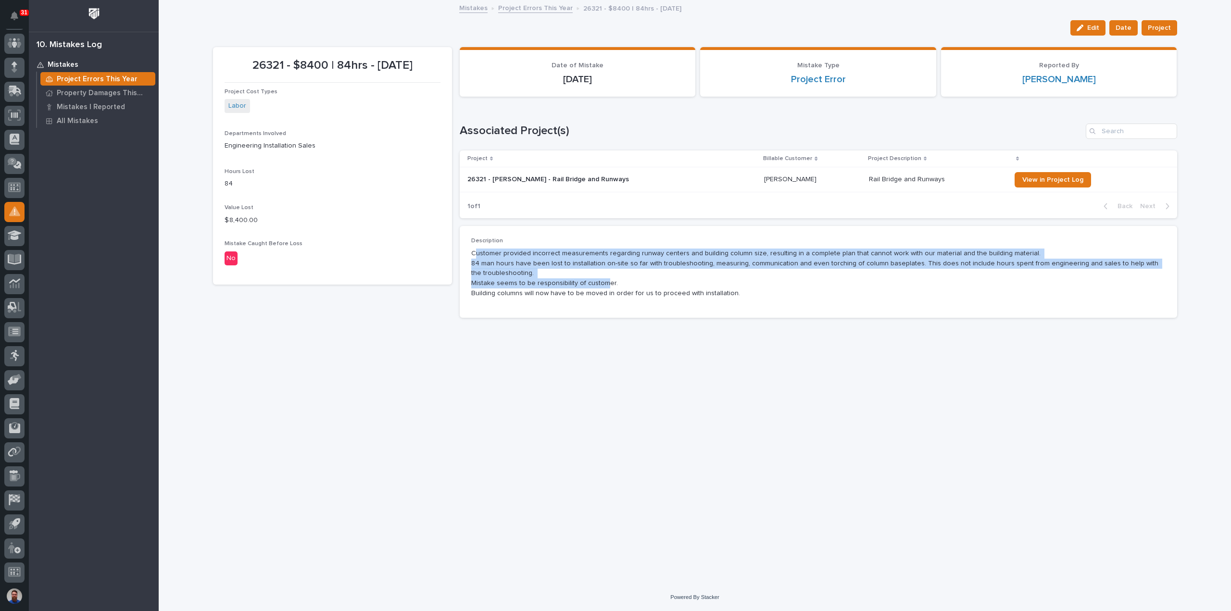
drag, startPoint x: 478, startPoint y: 254, endPoint x: 601, endPoint y: 284, distance: 126.8
click at [601, 284] on p "Customer provided incorrect measurements regarding runway centers and building …" at bounding box center [818, 274] width 695 height 50
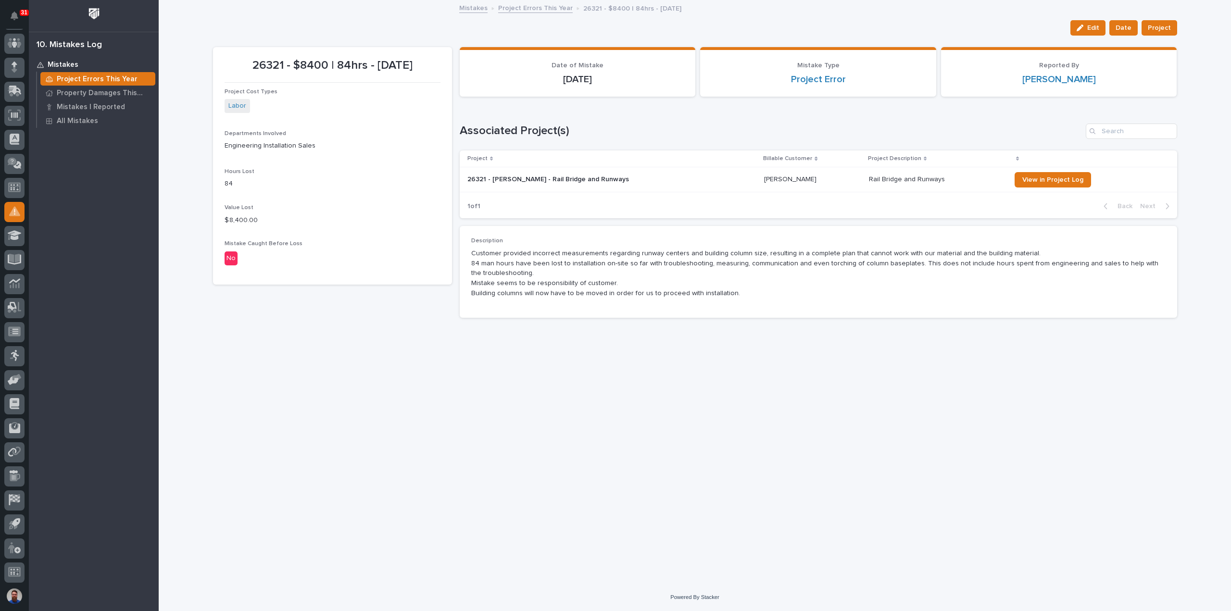
click at [770, 292] on p "Customer provided incorrect measurements regarding runway centers and building …" at bounding box center [818, 274] width 695 height 50
click at [772, 284] on p "Customer provided incorrect measurements regarding runway centers and building …" at bounding box center [818, 274] width 695 height 50
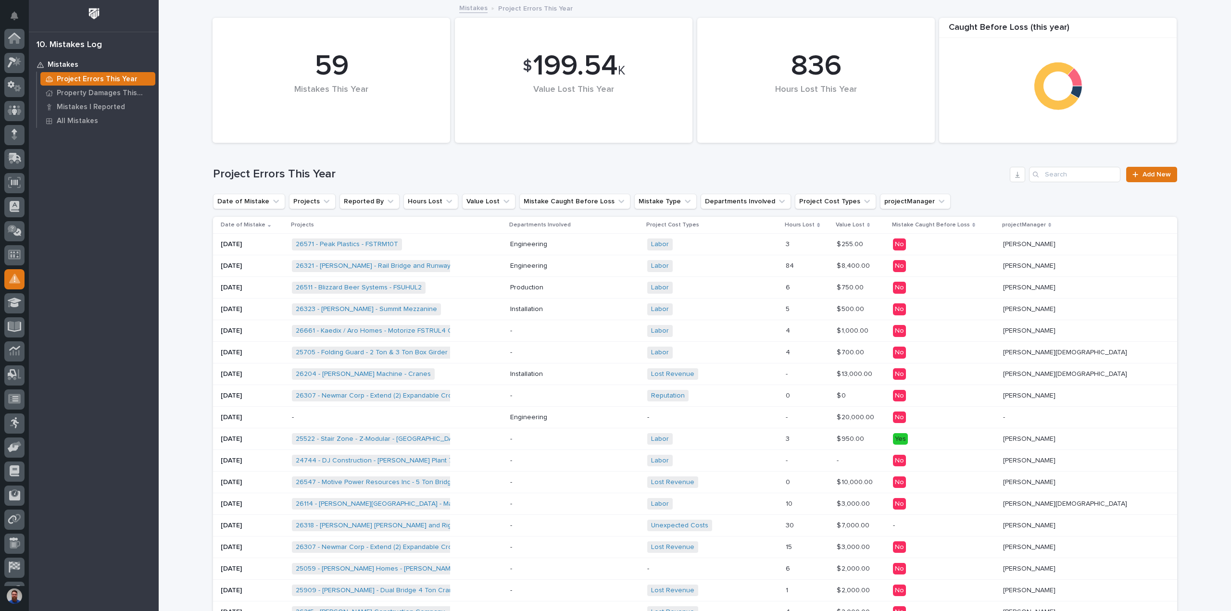
scroll to position [67, 0]
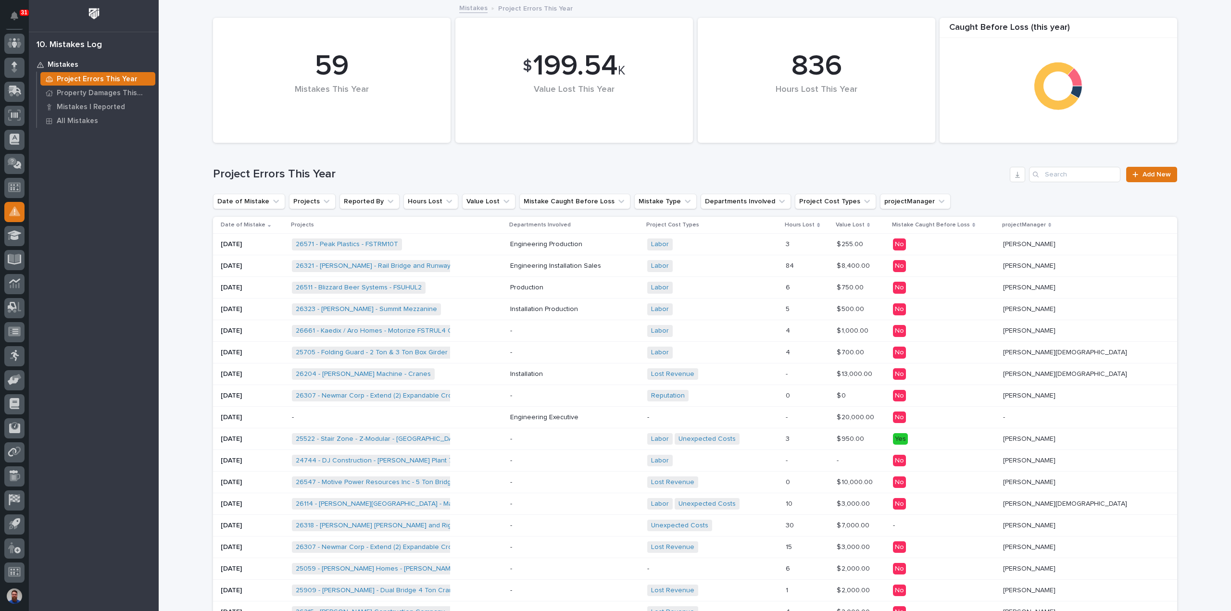
click at [603, 482] on p "-" at bounding box center [574, 483] width 129 height 8
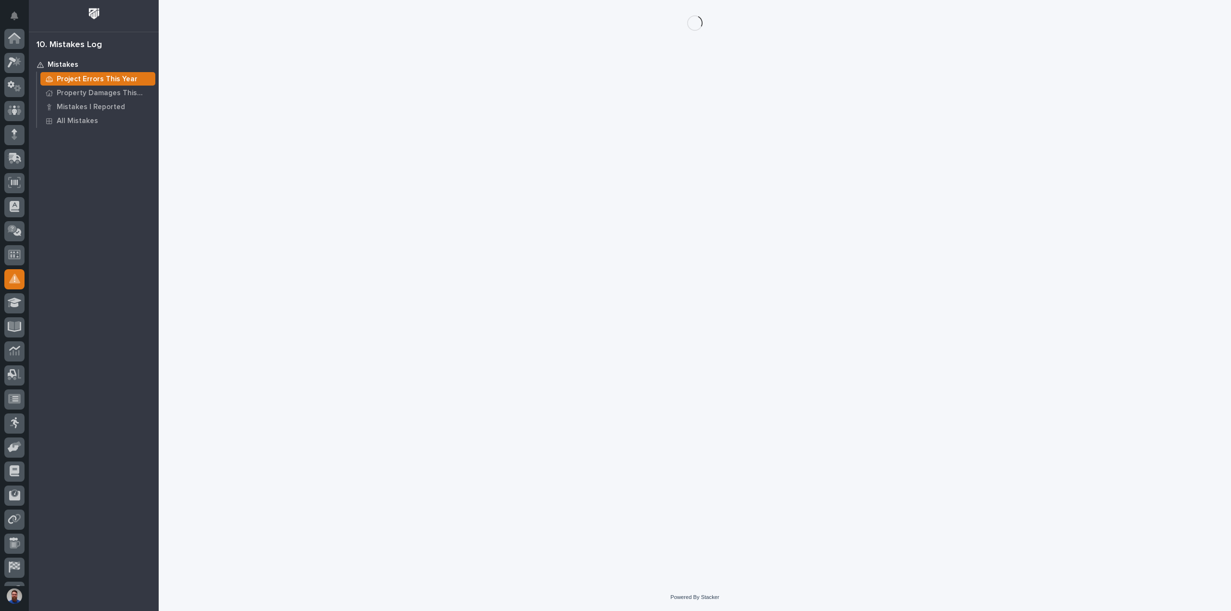
scroll to position [67, 0]
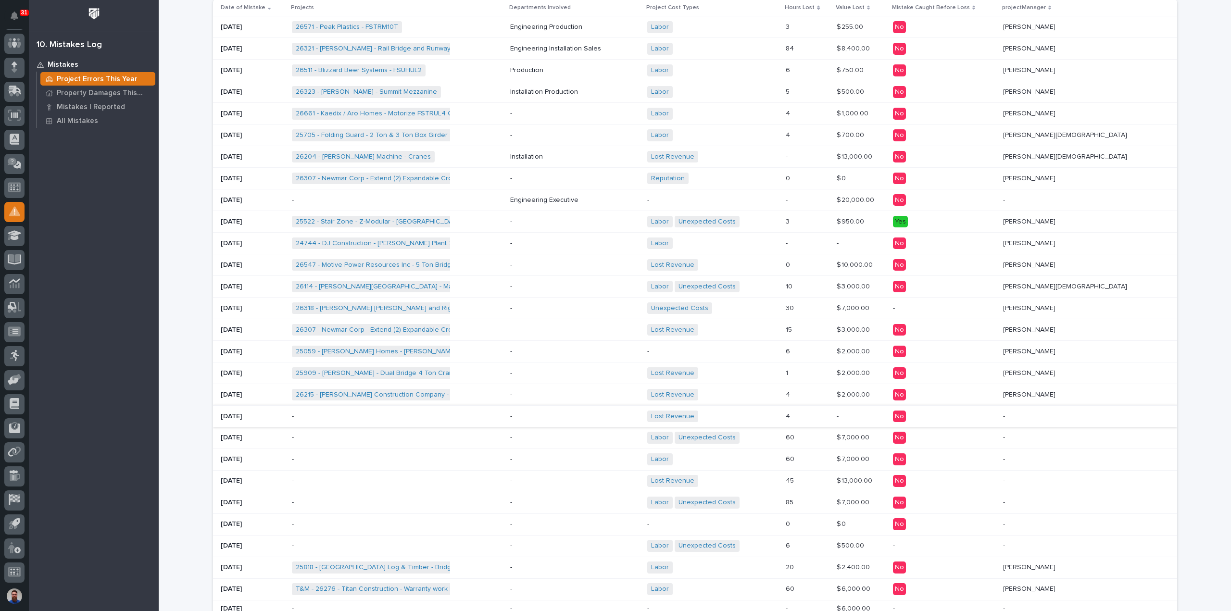
scroll to position [256, 0]
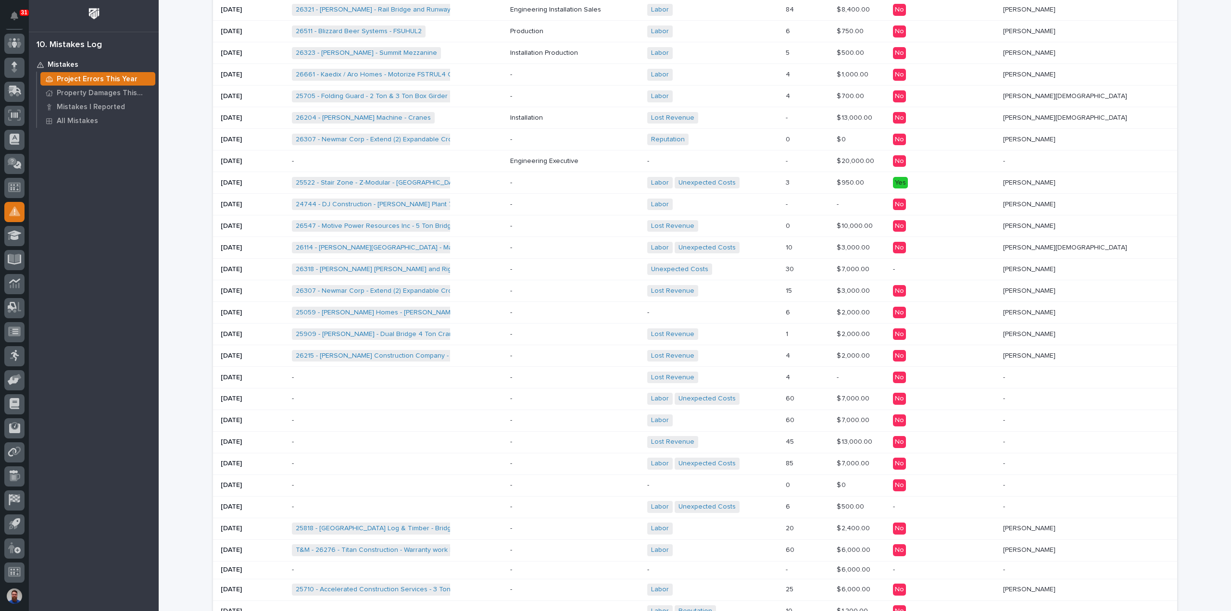
click at [779, 350] on div "Lost Revenue + 0" at bounding box center [712, 356] width 131 height 12
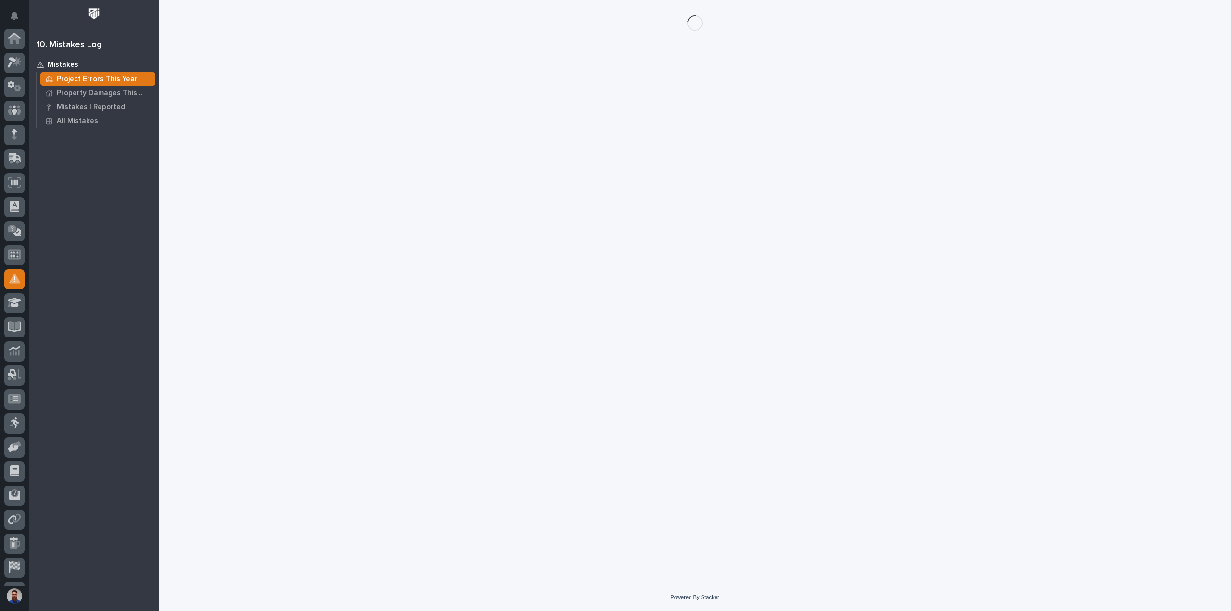
scroll to position [67, 0]
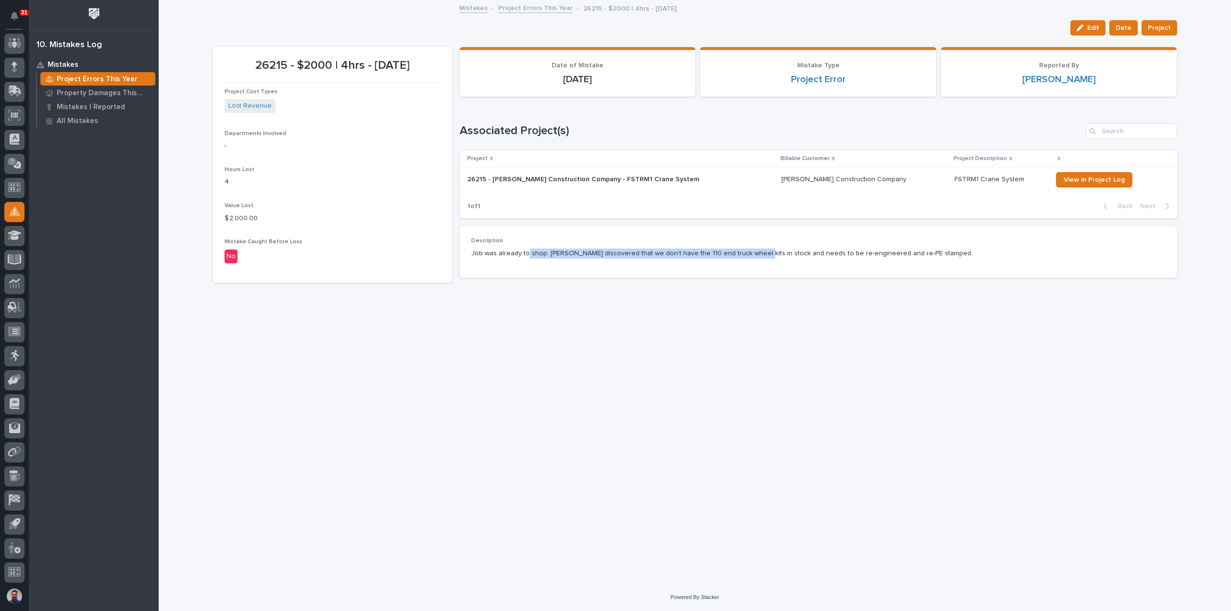
drag, startPoint x: 526, startPoint y: 252, endPoint x: 748, endPoint y: 253, distance: 221.3
click at [748, 253] on p "Job was already to shop. Ken O. discovered that we don't have the 110 end truck…" at bounding box center [818, 254] width 695 height 10
click at [692, 254] on p "Job was already to shop. Ken O. discovered that we don't have the 110 end truck…" at bounding box center [818, 254] width 695 height 10
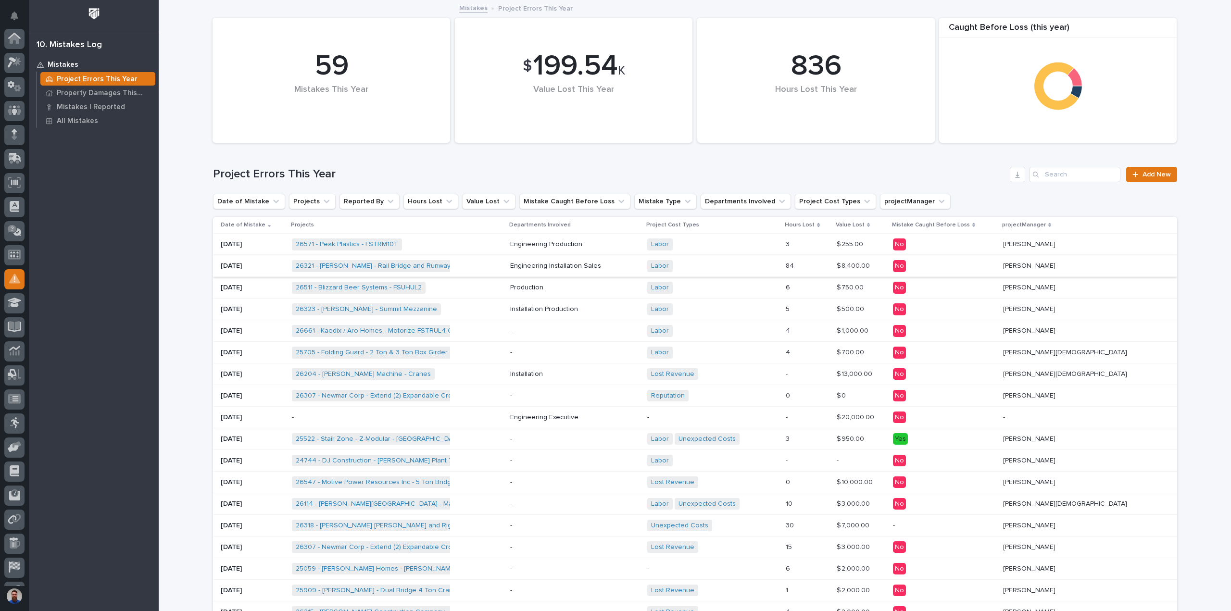
scroll to position [67, 0]
click at [779, 438] on div "Labor Unexpected Costs + 0" at bounding box center [712, 439] width 131 height 12
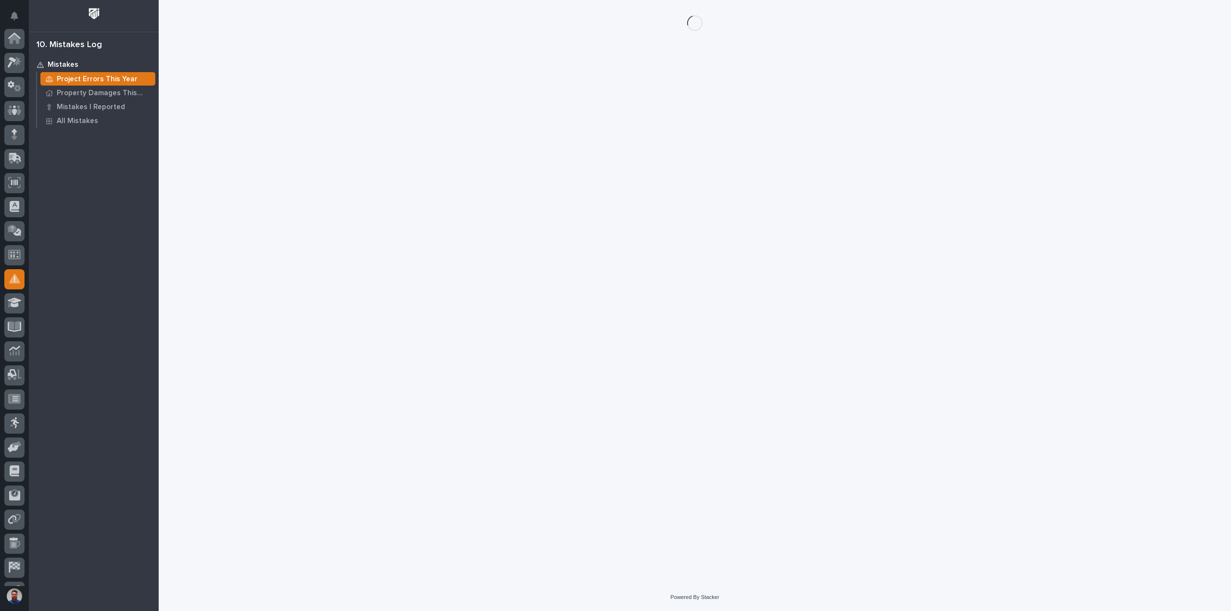
scroll to position [67, 0]
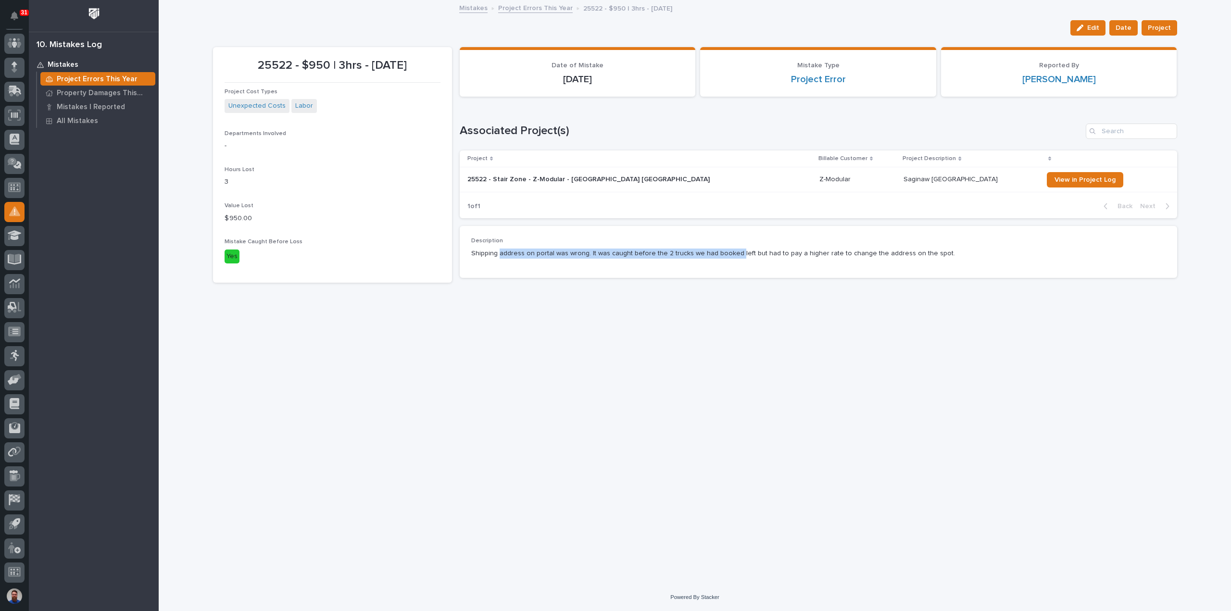
drag, startPoint x: 499, startPoint y: 255, endPoint x: 746, endPoint y: 247, distance: 246.4
click at [746, 247] on div "Shipping address on portal was wrong. It was caught before the 2 trucks we had …" at bounding box center [818, 253] width 695 height 12
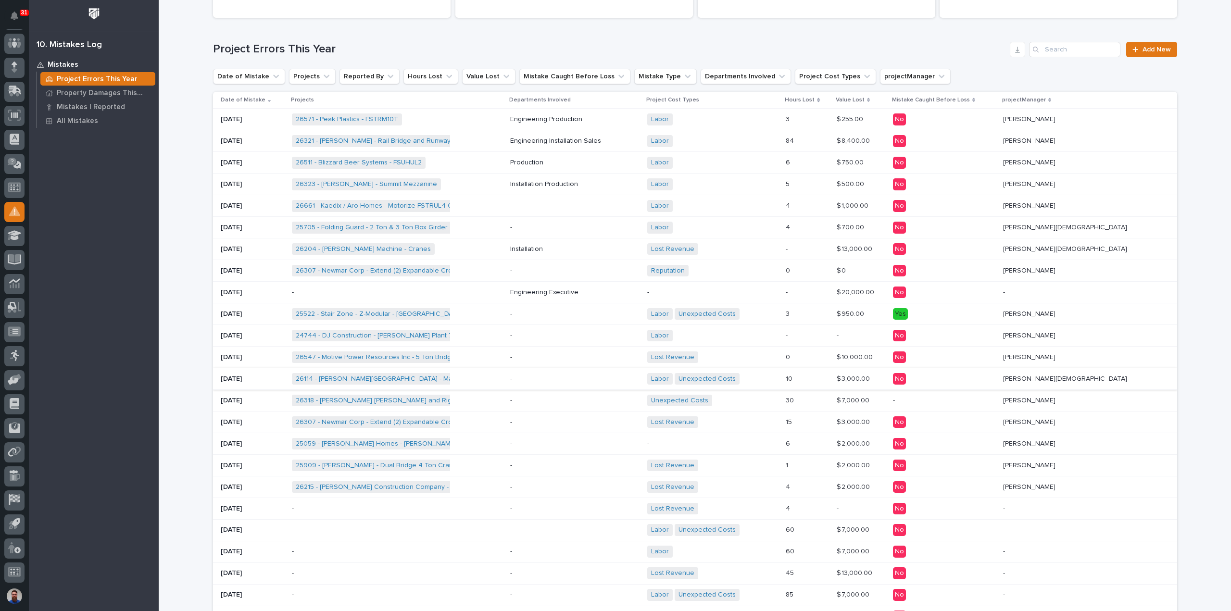
scroll to position [128, 0]
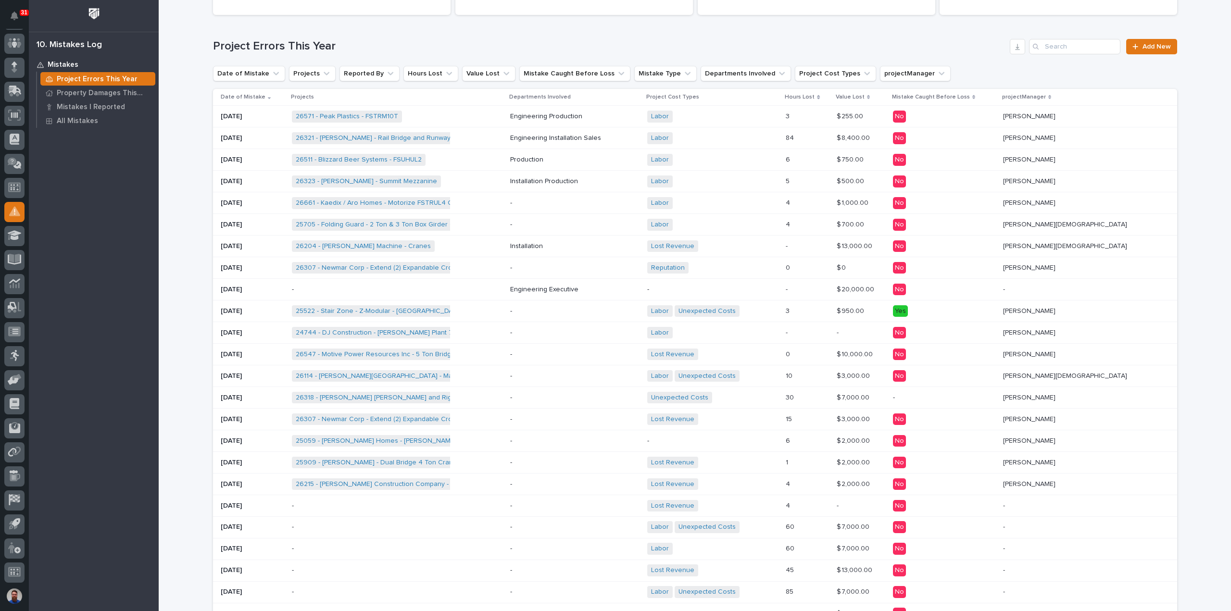
click at [779, 394] on div "Unexpected Costs + 0" at bounding box center [712, 398] width 131 height 12
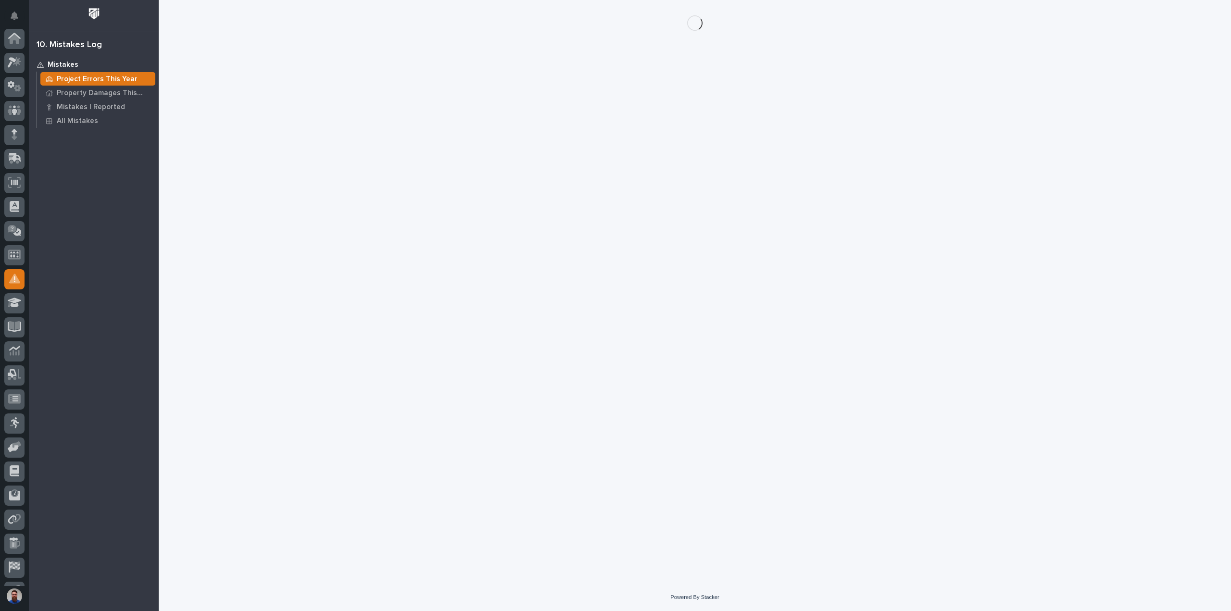
scroll to position [67, 0]
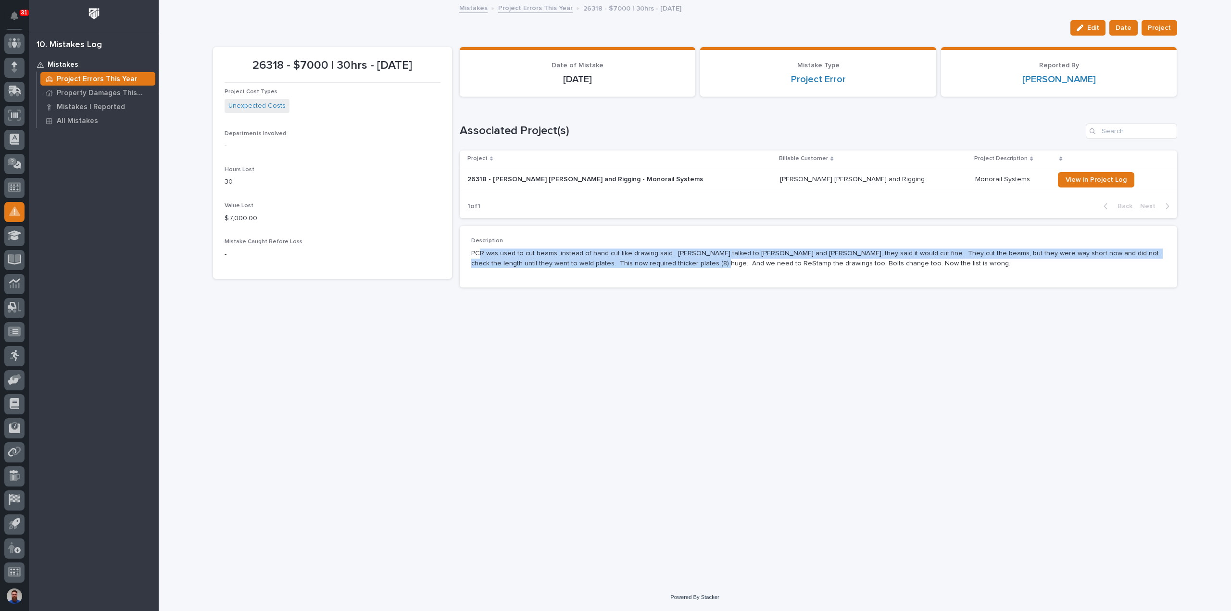
drag, startPoint x: 481, startPoint y: 256, endPoint x: 675, endPoint y: 264, distance: 194.0
click at [675, 264] on p "PCR was used to cut beams, instead of hand cut like drawing said. Noah talked t…" at bounding box center [818, 259] width 695 height 20
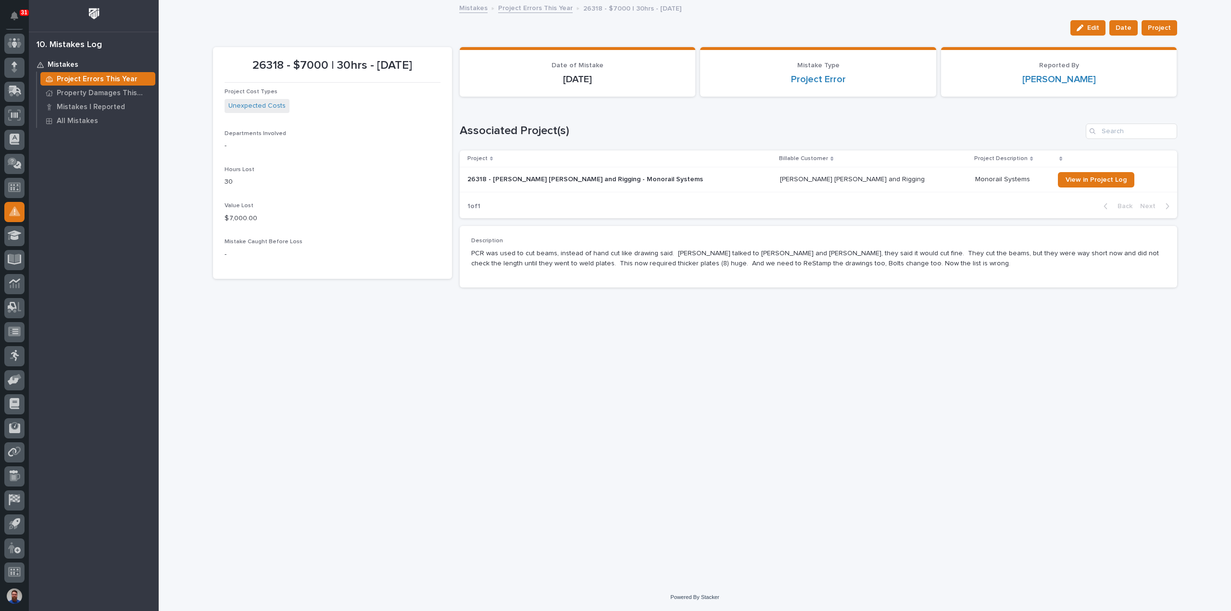
click at [922, 265] on p "PCR was used to cut beams, instead of hand cut like drawing said. Noah talked t…" at bounding box center [818, 259] width 695 height 20
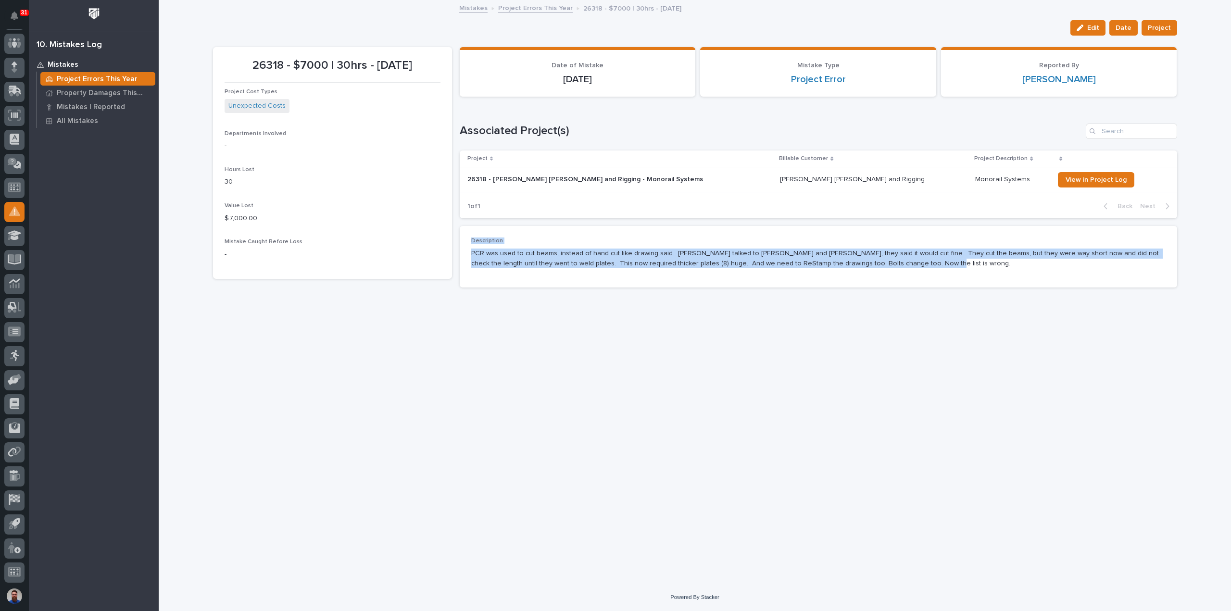
drag, startPoint x: 738, startPoint y: 249, endPoint x: 470, endPoint y: 241, distance: 267.6
click at [470, 241] on div "Description PCR was used to cut beams, instead of hand cut like drawing said. N…" at bounding box center [819, 257] width 718 height 62
drag, startPoint x: 463, startPoint y: 240, endPoint x: 612, endPoint y: 269, distance: 152.0
click at [612, 269] on div "Description PCR was used to cut beams, instead of hand cut like drawing said. N…" at bounding box center [819, 257] width 718 height 62
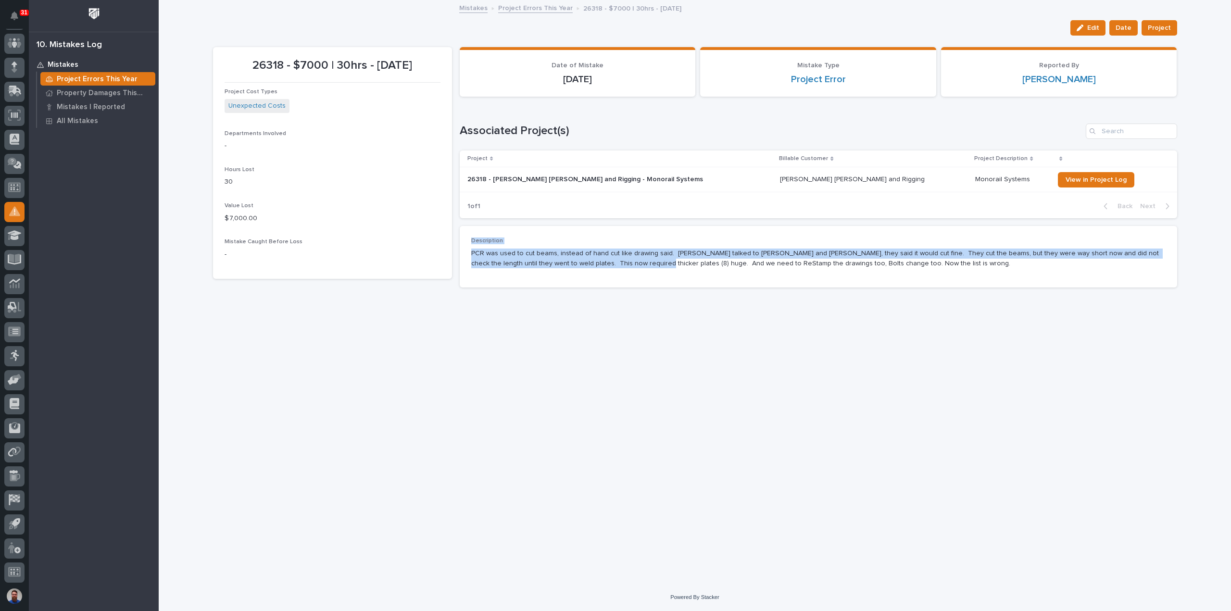
click at [612, 269] on div "Description PCR was used to cut beams, instead of hand cut like drawing said. N…" at bounding box center [818, 257] width 695 height 38
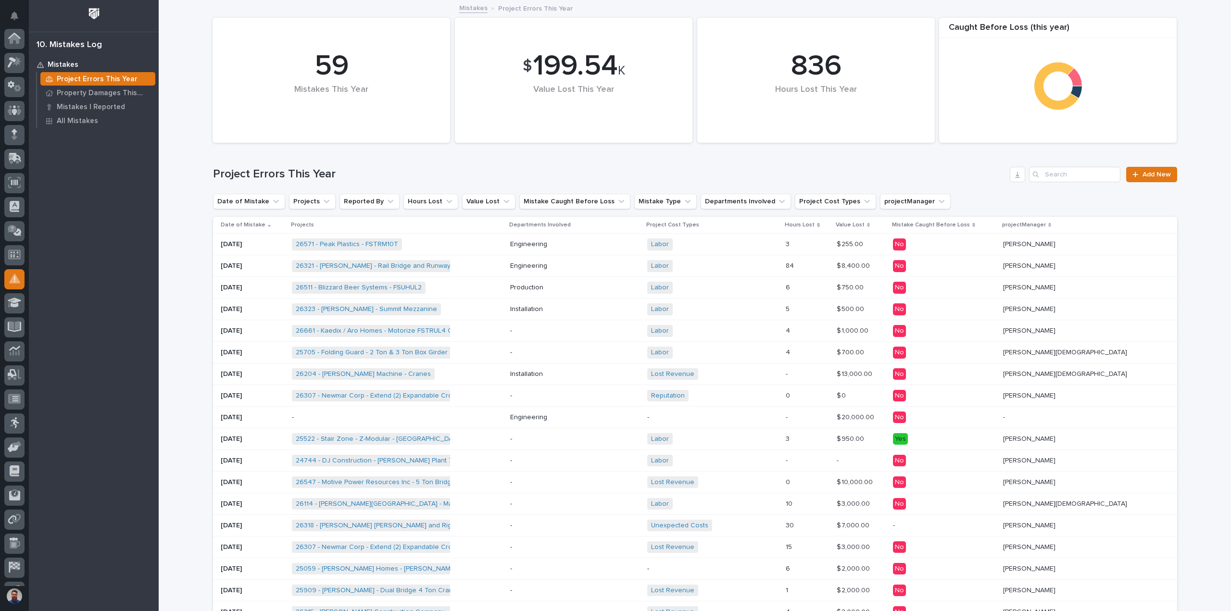
scroll to position [67, 0]
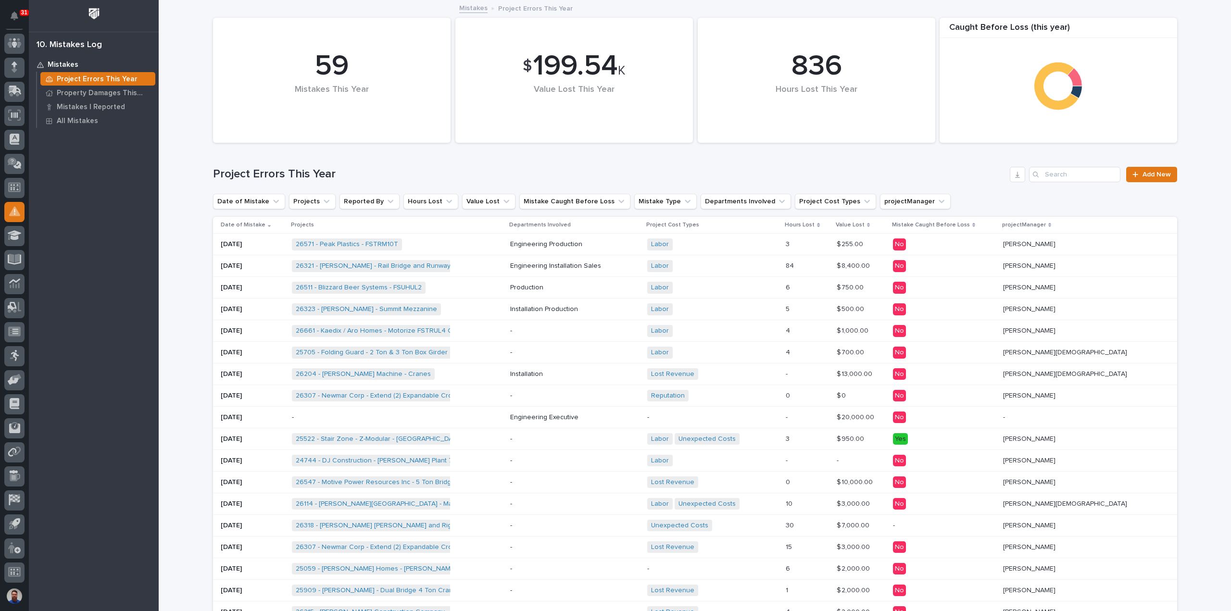
click at [779, 503] on div "Labor Unexpected Costs + 0" at bounding box center [712, 504] width 131 height 12
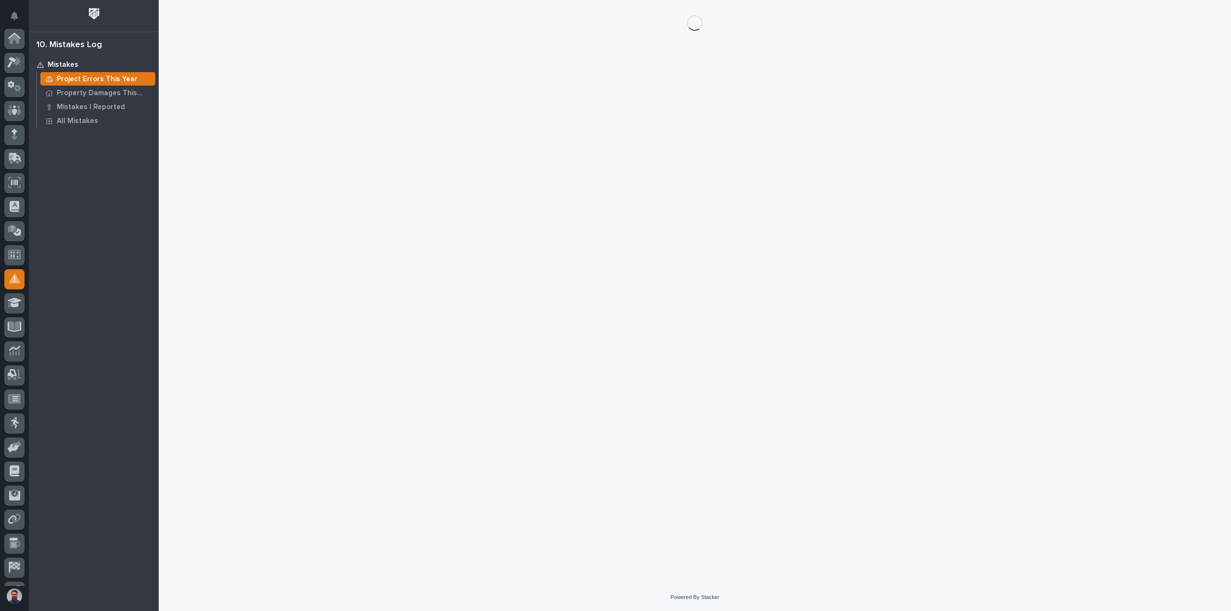
scroll to position [67, 0]
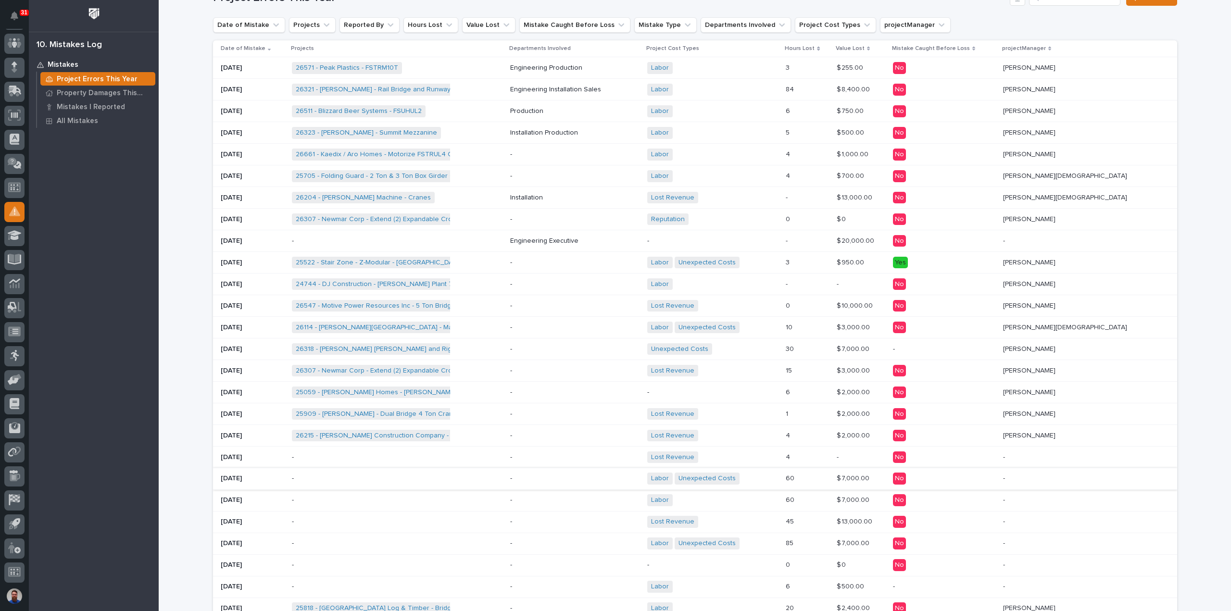
scroll to position [192, 0]
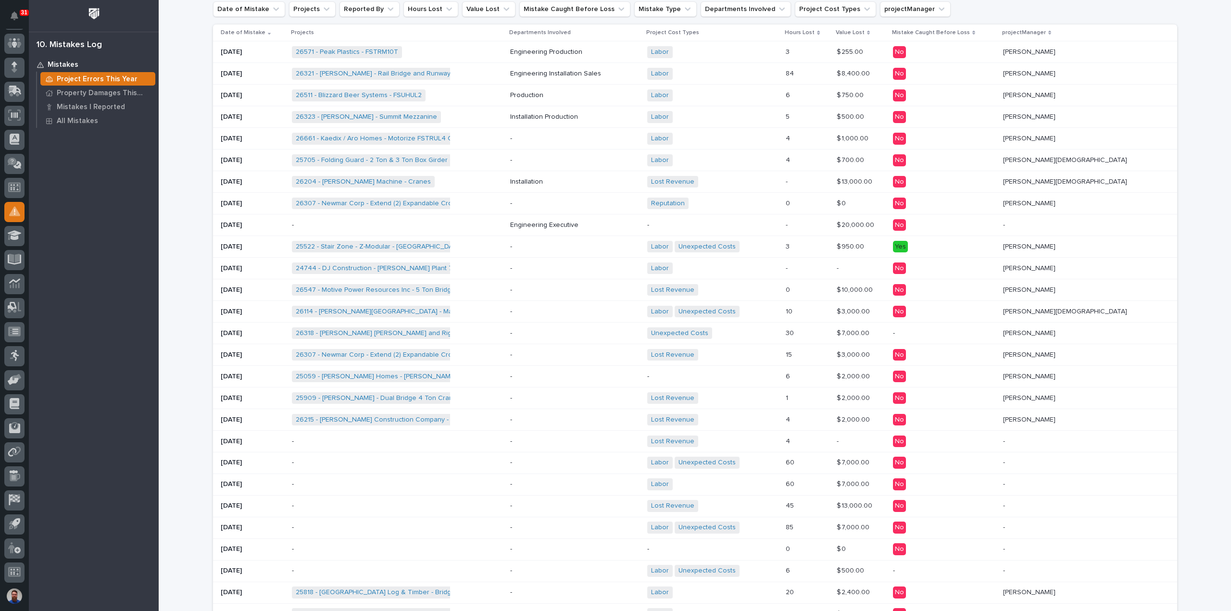
click at [779, 399] on div "Lost Revenue + 0" at bounding box center [712, 399] width 131 height 12
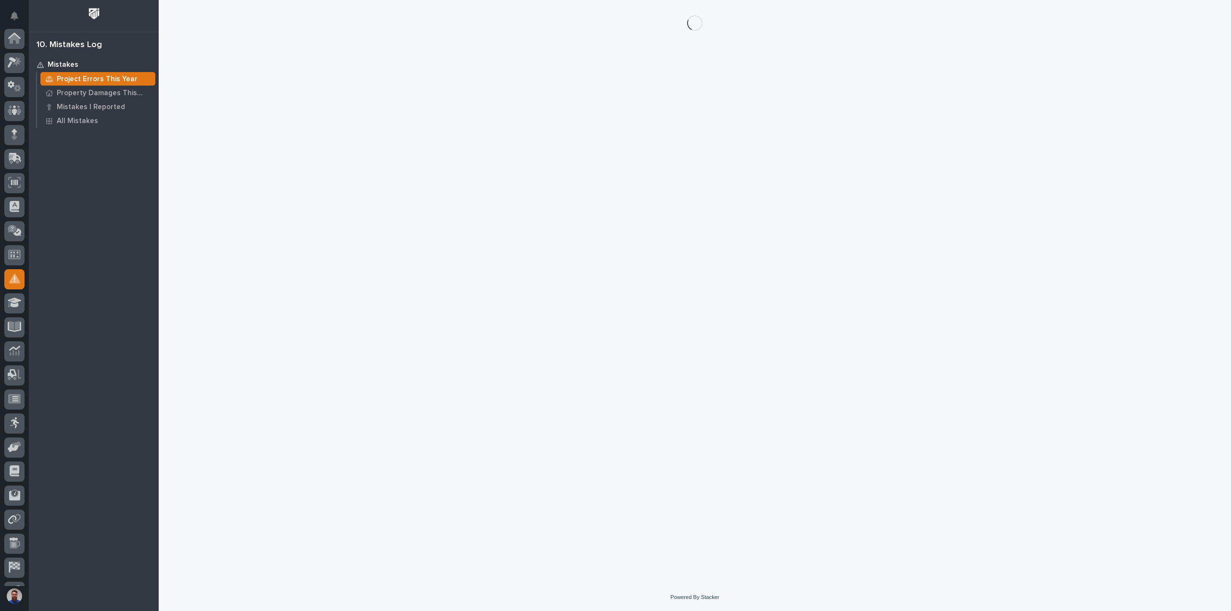
scroll to position [67, 0]
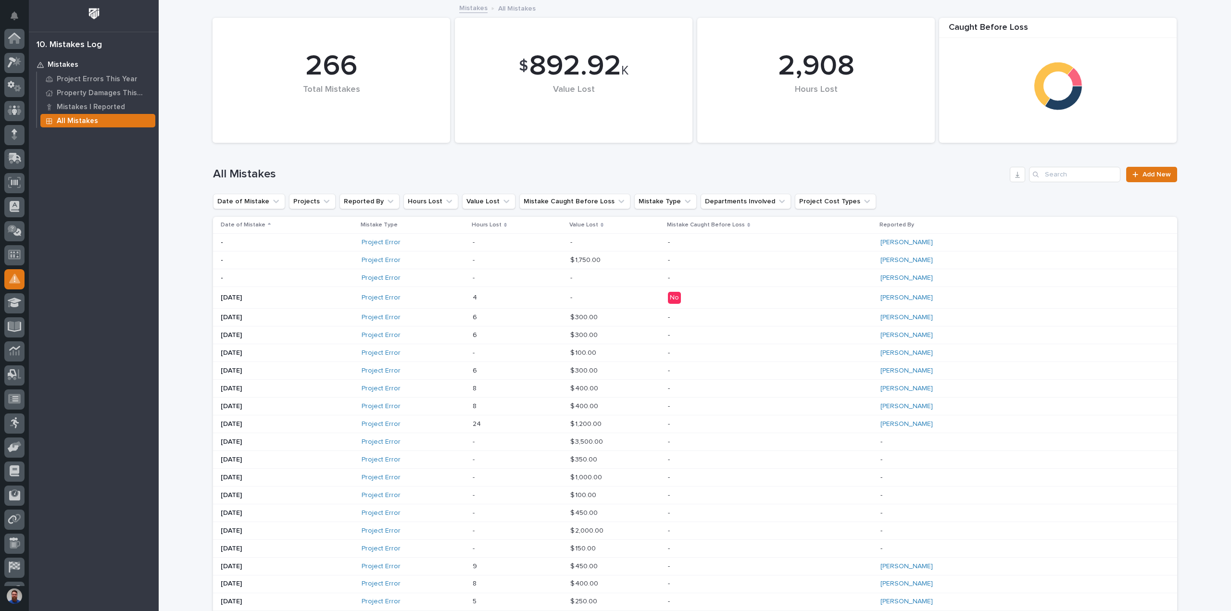
scroll to position [67, 0]
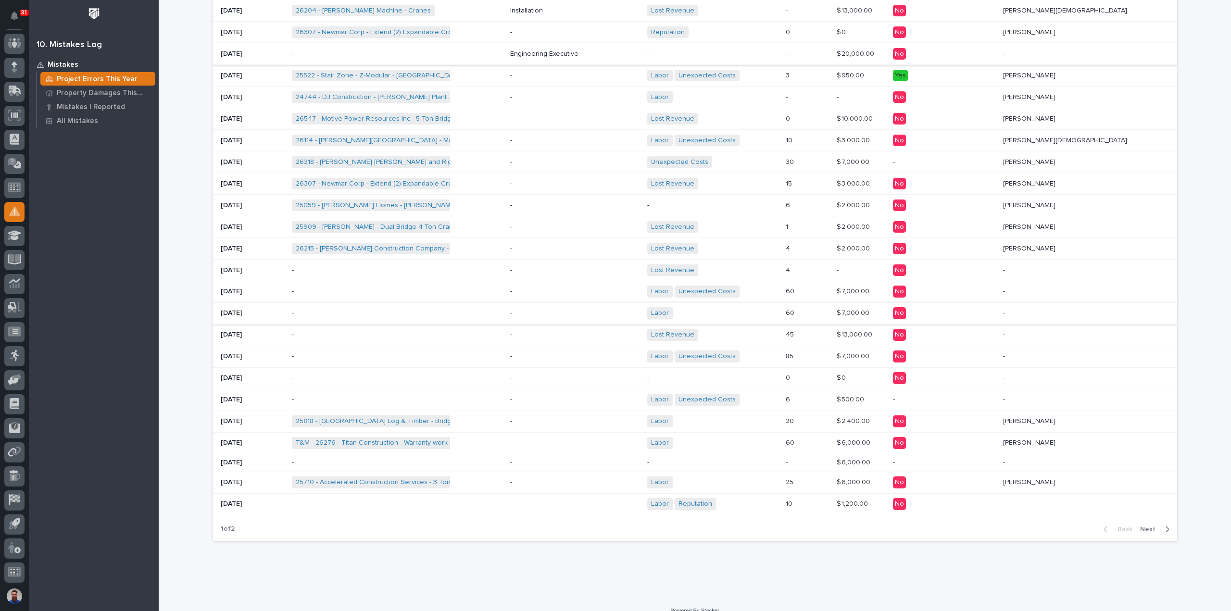
scroll to position [372, 0]
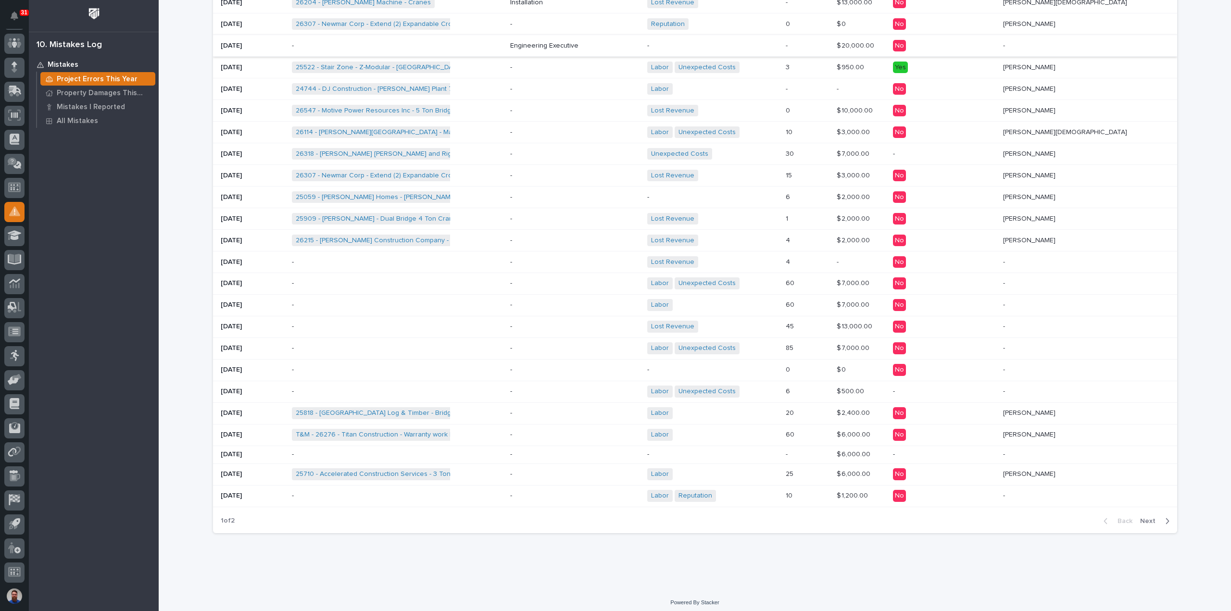
click at [779, 470] on div "Labor + 0" at bounding box center [712, 475] width 131 height 12
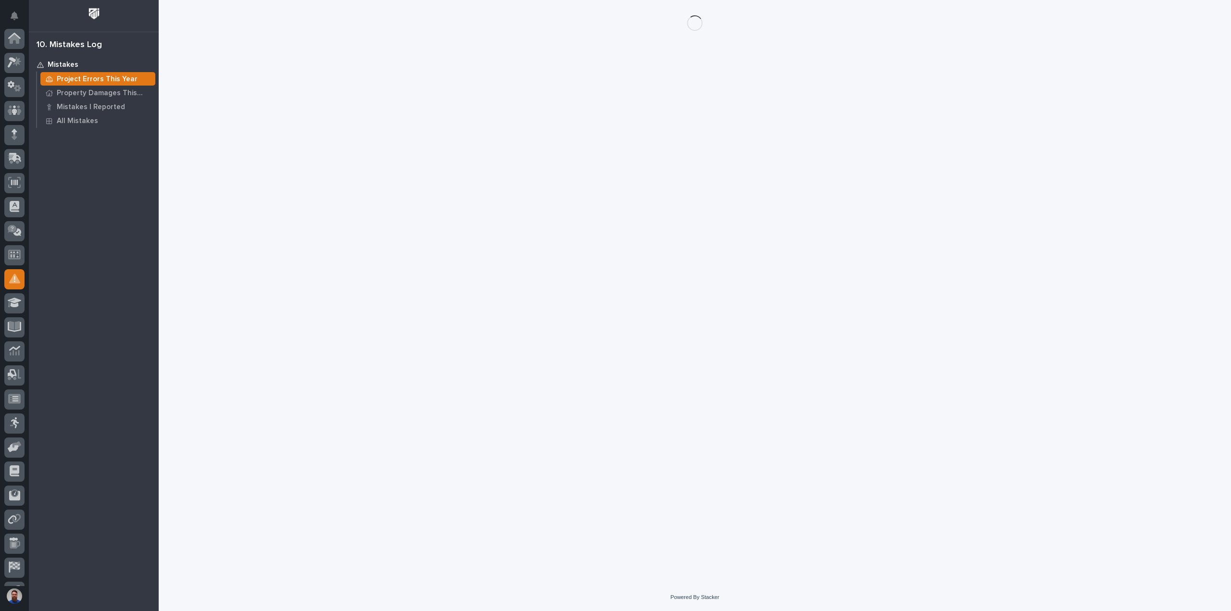
scroll to position [67, 0]
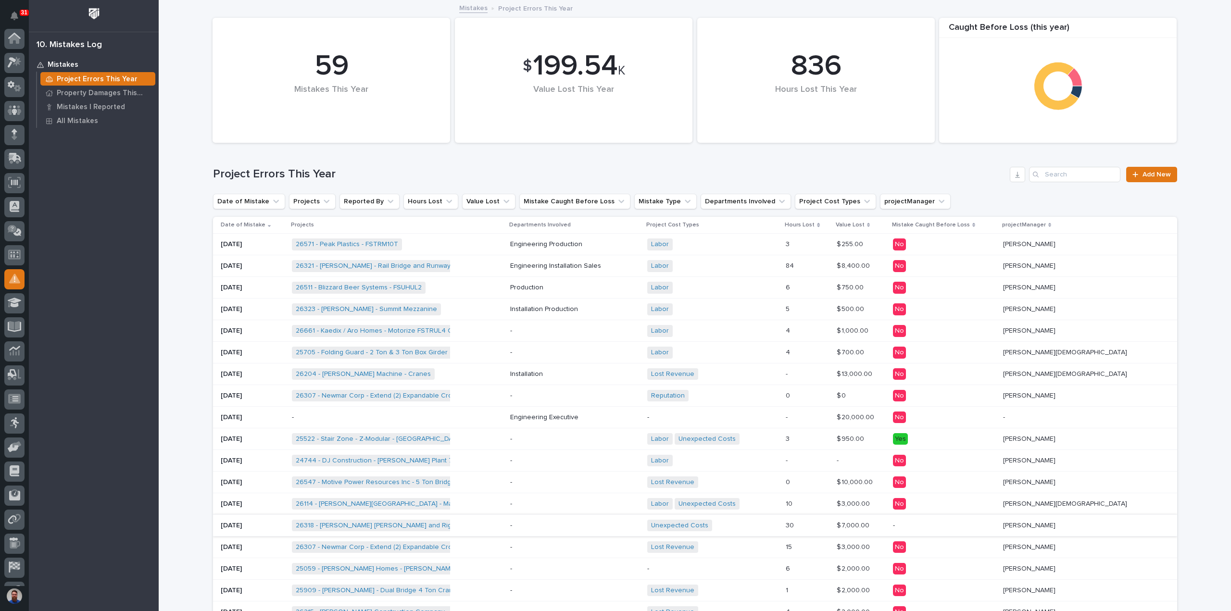
scroll to position [67, 0]
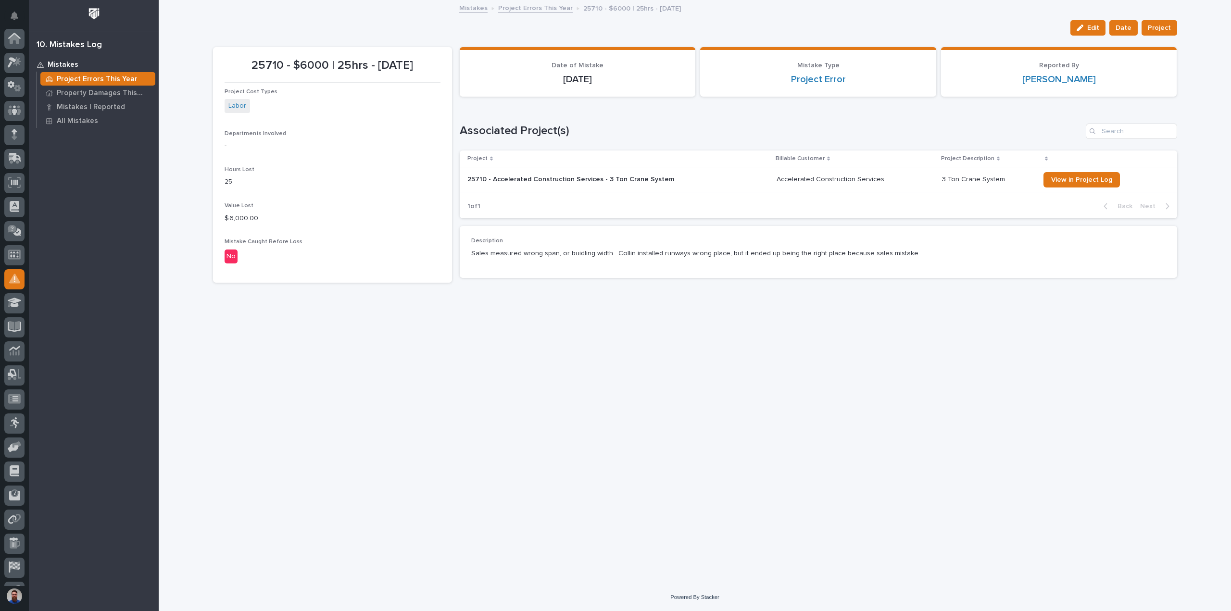
scroll to position [67, 0]
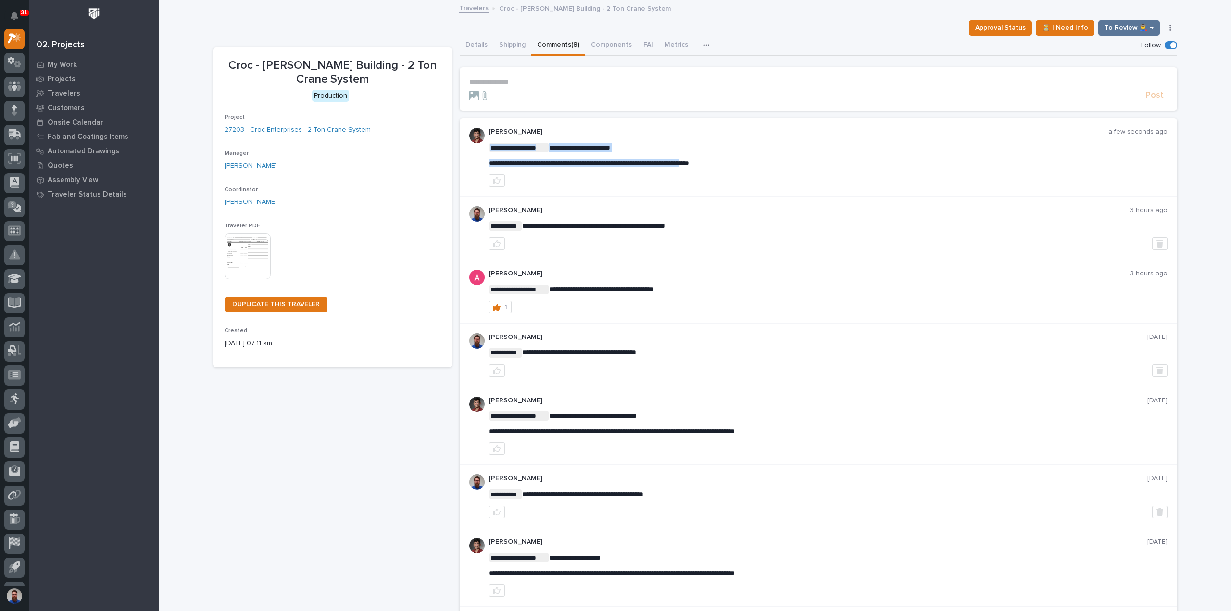
drag, startPoint x: 487, startPoint y: 162, endPoint x: 731, endPoint y: 158, distance: 244.4
click at [733, 157] on div "**********" at bounding box center [828, 155] width 679 height 25
drag, startPoint x: 726, startPoint y: 164, endPoint x: 486, endPoint y: 160, distance: 239.6
click at [489, 160] on p "**********" at bounding box center [828, 163] width 679 height 8
copy span "**********"
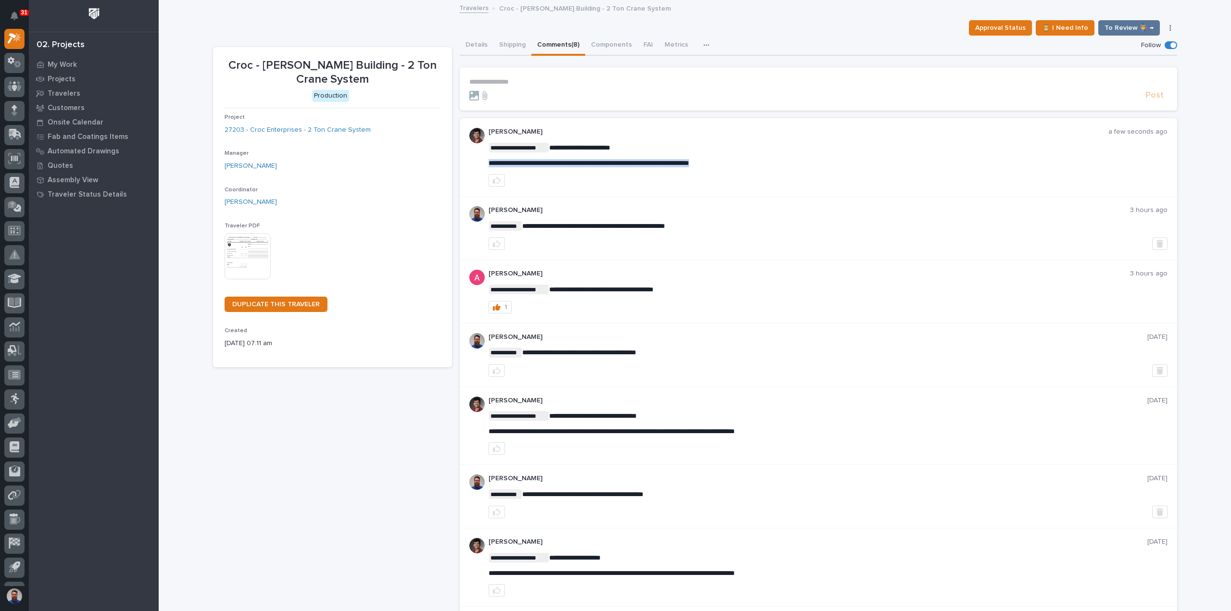
click at [559, 166] on span "**********" at bounding box center [589, 163] width 201 height 7
click at [474, 41] on button "Details" at bounding box center [477, 46] width 34 height 20
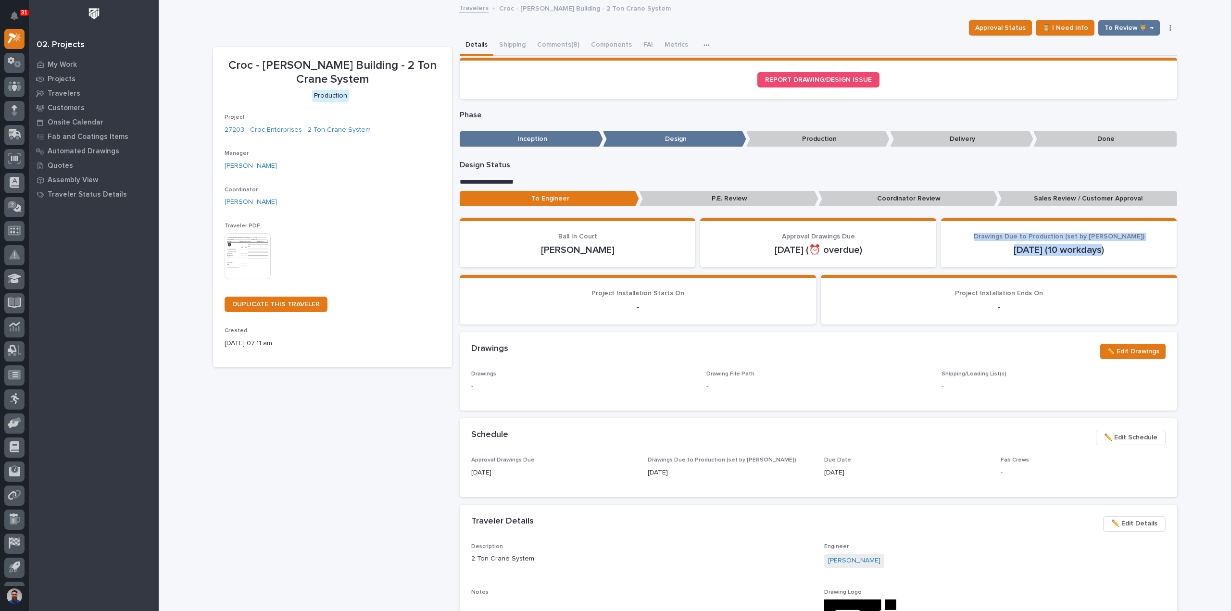
drag, startPoint x: 969, startPoint y: 236, endPoint x: 1098, endPoint y: 249, distance: 129.6
click at [1098, 249] on div "Drawings Due to Production (set by [PERSON_NAME]) [DATE] (10 workdays)" at bounding box center [1059, 245] width 213 height 24
click at [1098, 249] on p "[DATE] (10 workdays)" at bounding box center [1059, 250] width 213 height 12
drag, startPoint x: 1115, startPoint y: 253, endPoint x: 995, endPoint y: 236, distance: 122.0
click at [995, 236] on div "Drawings Due to Production (set by [PERSON_NAME]) [DATE] (10 workdays)" at bounding box center [1059, 245] width 213 height 24
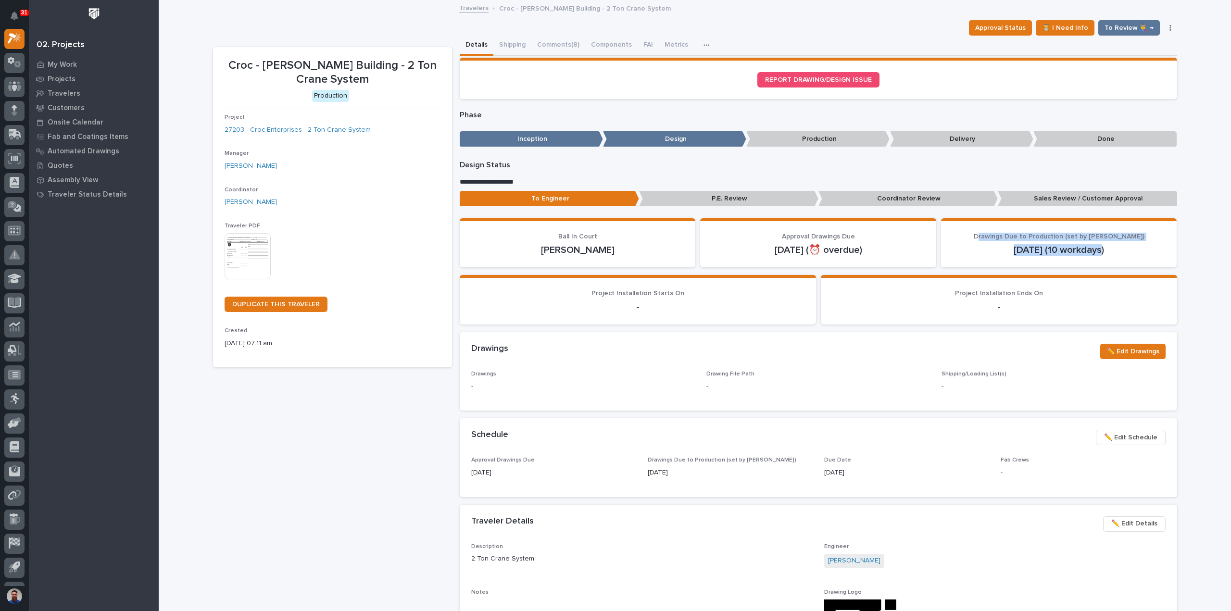
click at [995, 236] on span "Drawings Due to Production (set by [PERSON_NAME])" at bounding box center [1059, 236] width 171 height 7
click at [557, 45] on button "Comments (8)" at bounding box center [559, 46] width 54 height 20
